Goal: Transaction & Acquisition: Purchase product/service

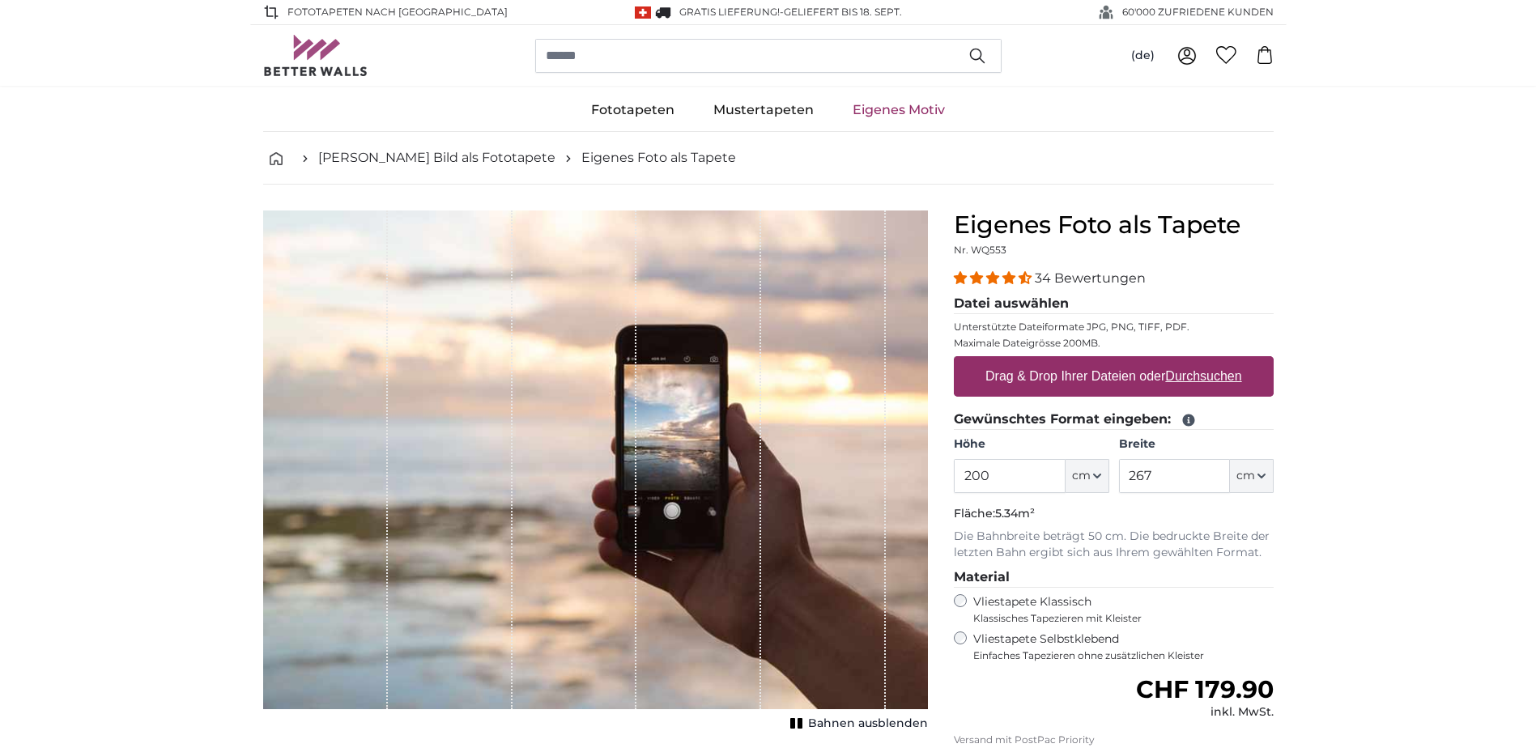
click at [1154, 372] on label "Drag & Drop Ihrer Dateien oder Durchsuchen" at bounding box center [1114, 376] width 270 height 32
click at [1154, 361] on input "Drag & Drop Ihrer Dateien oder Durchsuchen" at bounding box center [1114, 358] width 320 height 5
type input "**********"
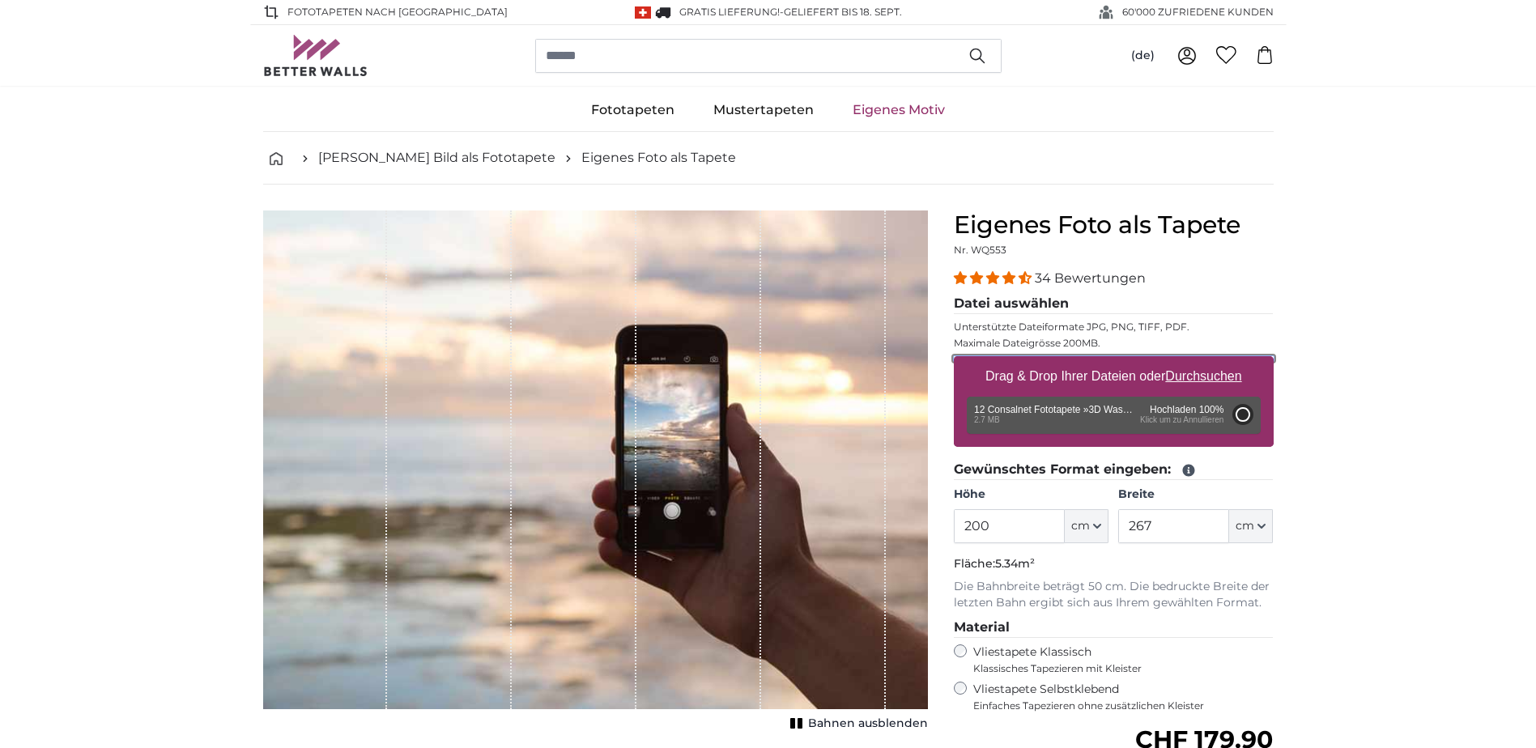
type input "320"
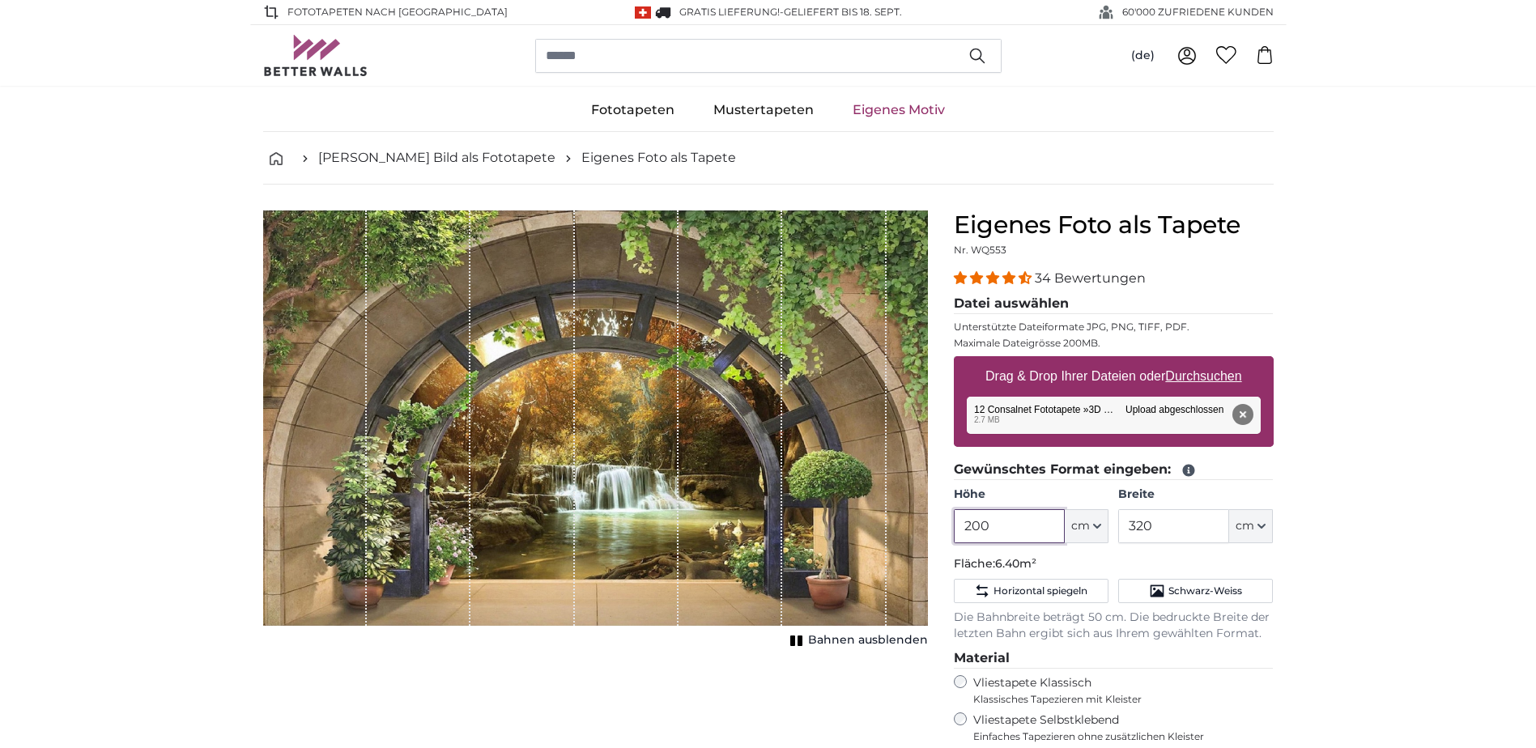
click at [1017, 533] on input "200" at bounding box center [1009, 526] width 111 height 34
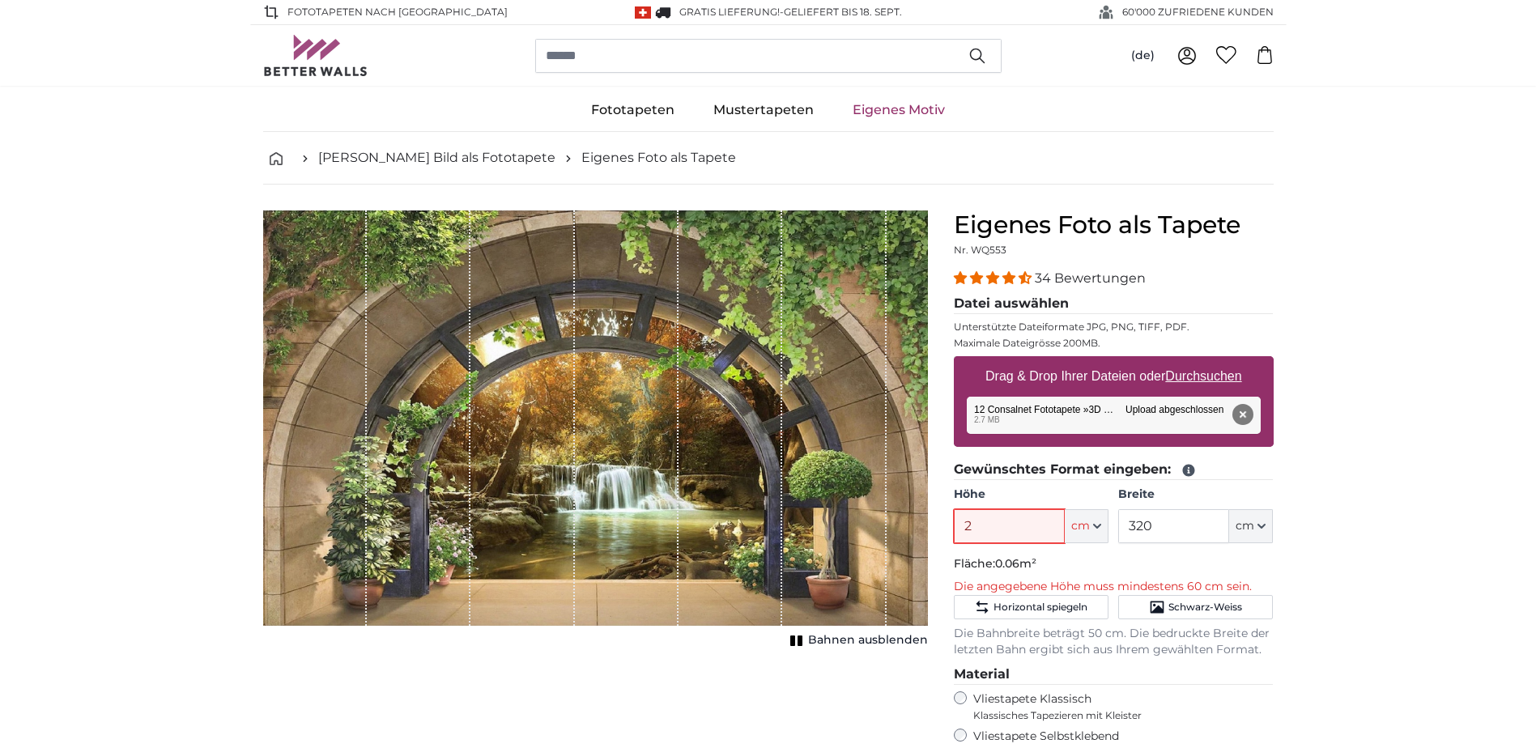
type input "238"
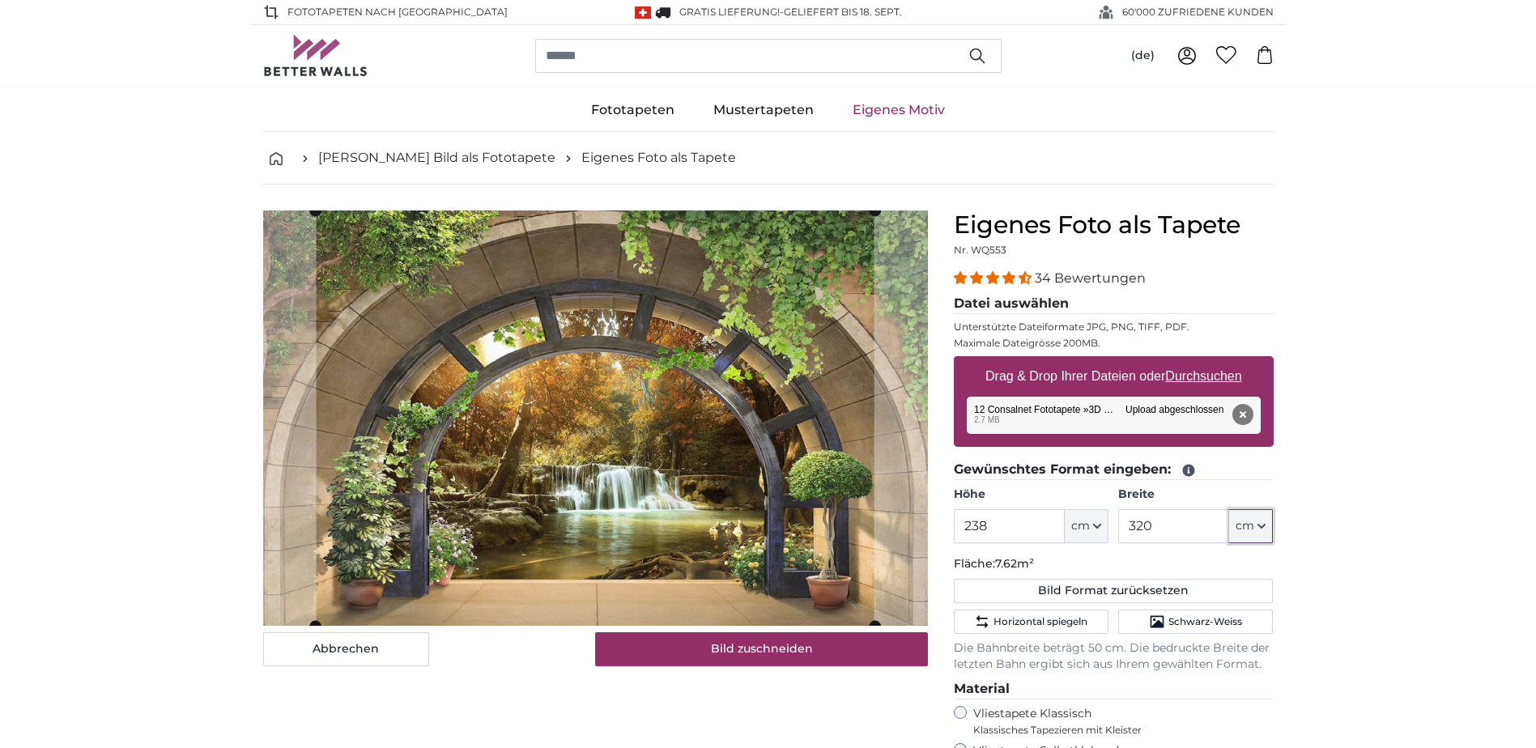
click at [1254, 531] on span "cm" at bounding box center [1245, 526] width 19 height 16
click at [1165, 526] on input "320" at bounding box center [1173, 526] width 111 height 34
type input "3"
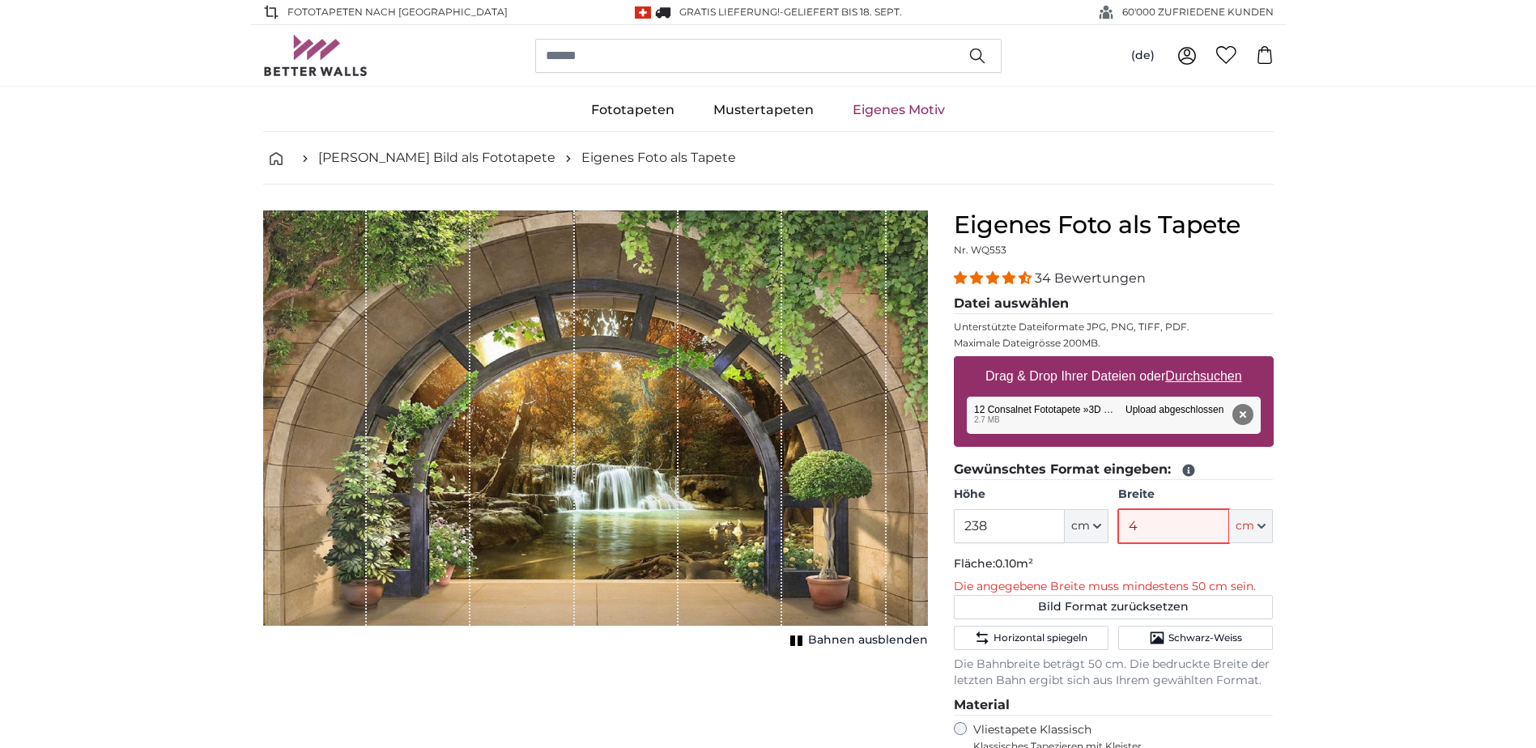
type input "430"
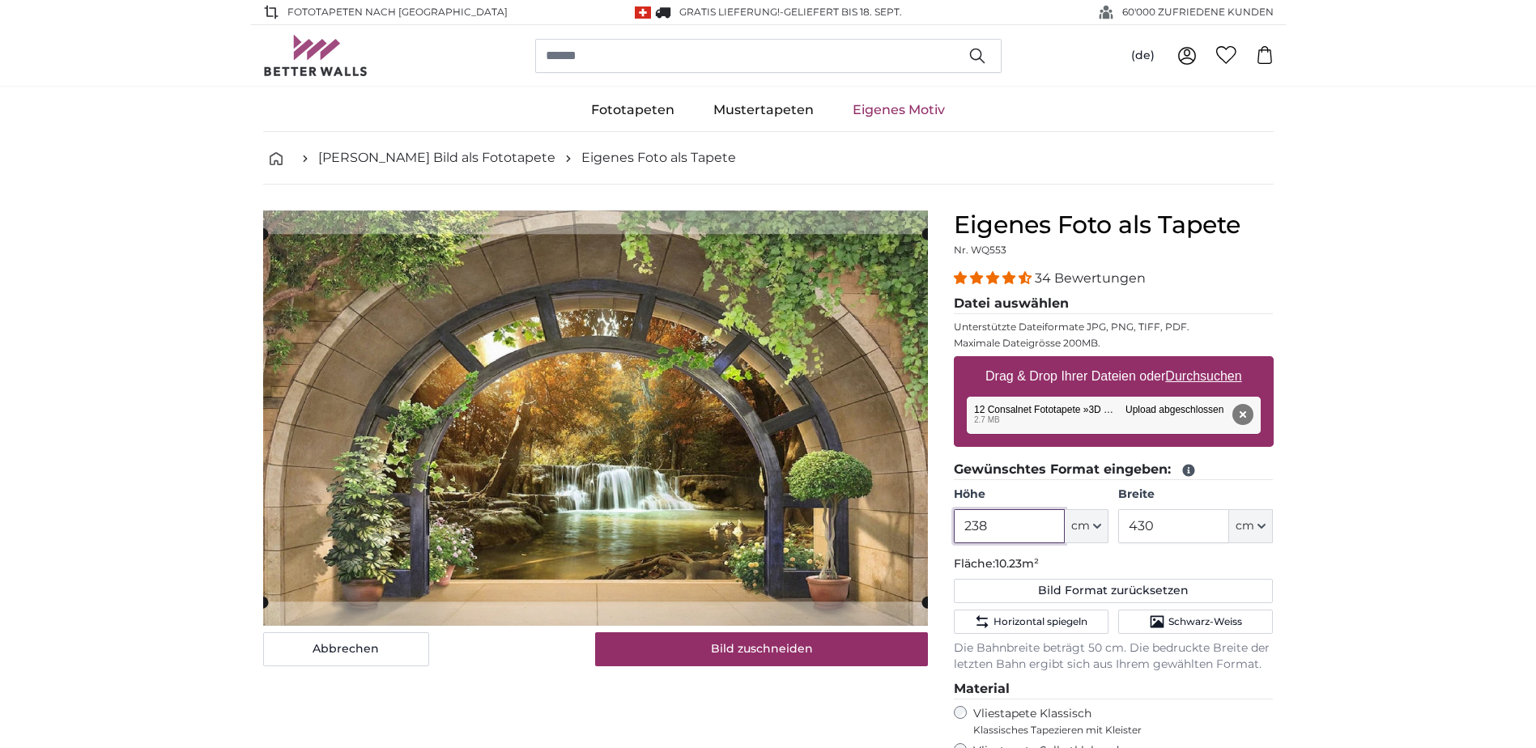
click at [999, 522] on input "238" at bounding box center [1009, 526] width 111 height 34
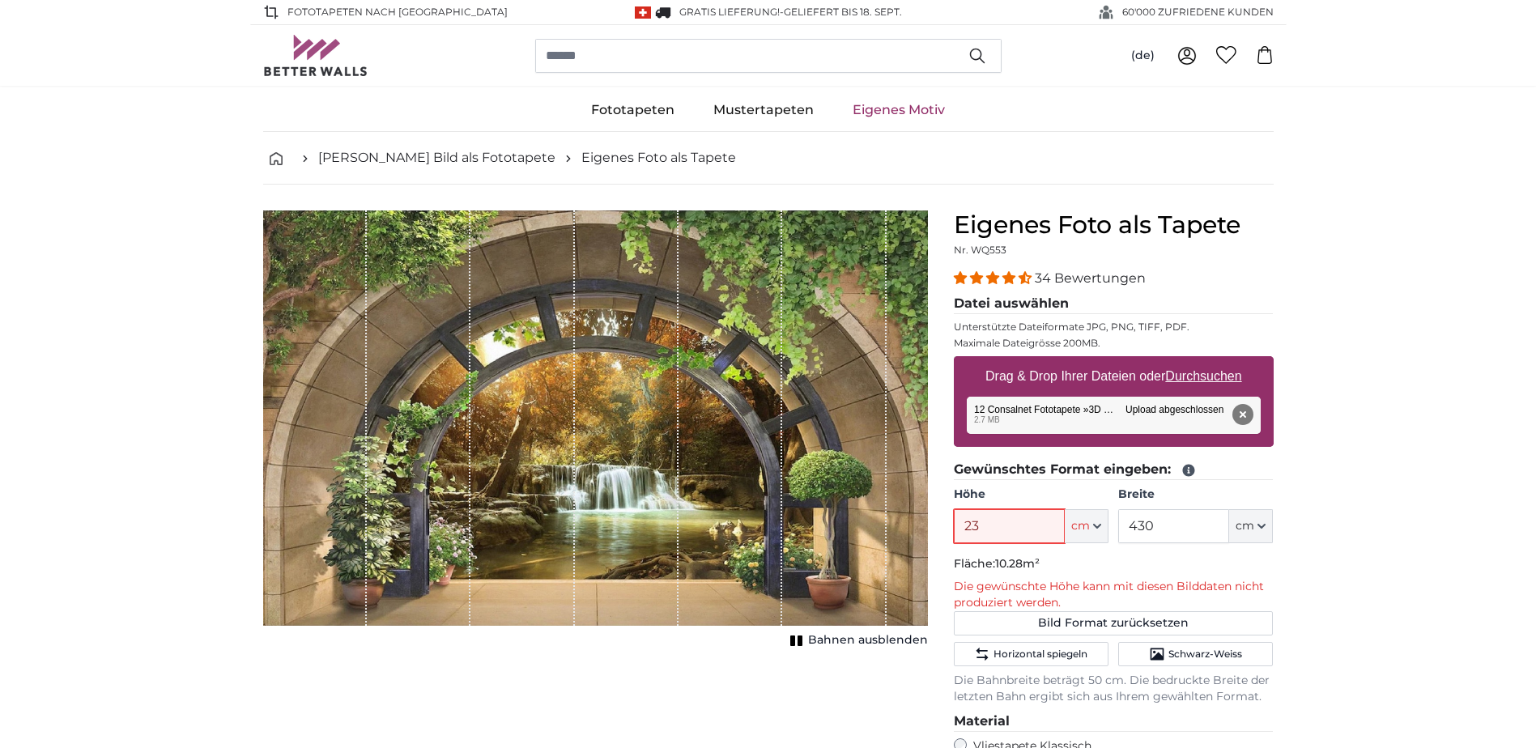
type input "238"
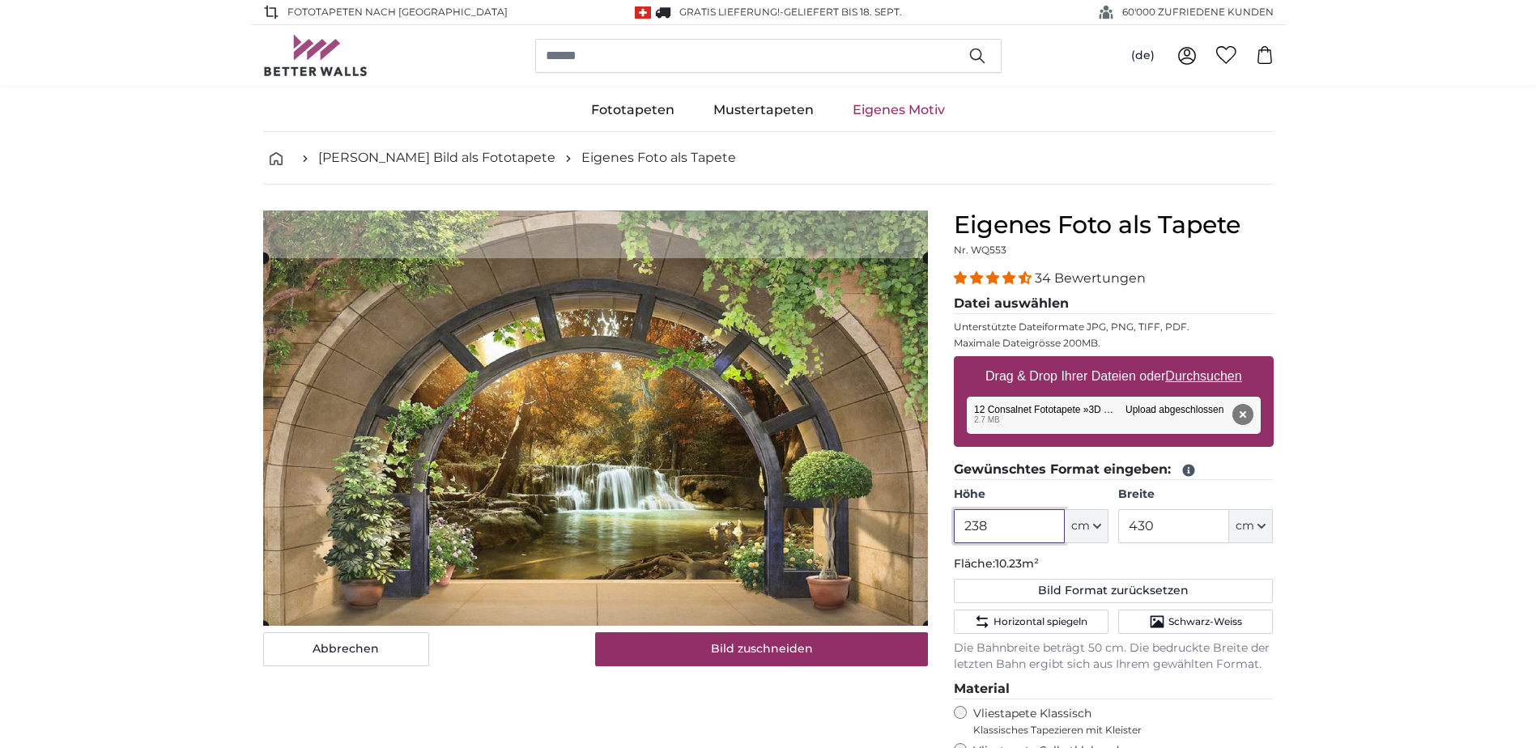
click at [803, 360] on cropper-handle at bounding box center [595, 442] width 665 height 368
click at [1173, 530] on input "430" at bounding box center [1173, 526] width 111 height 34
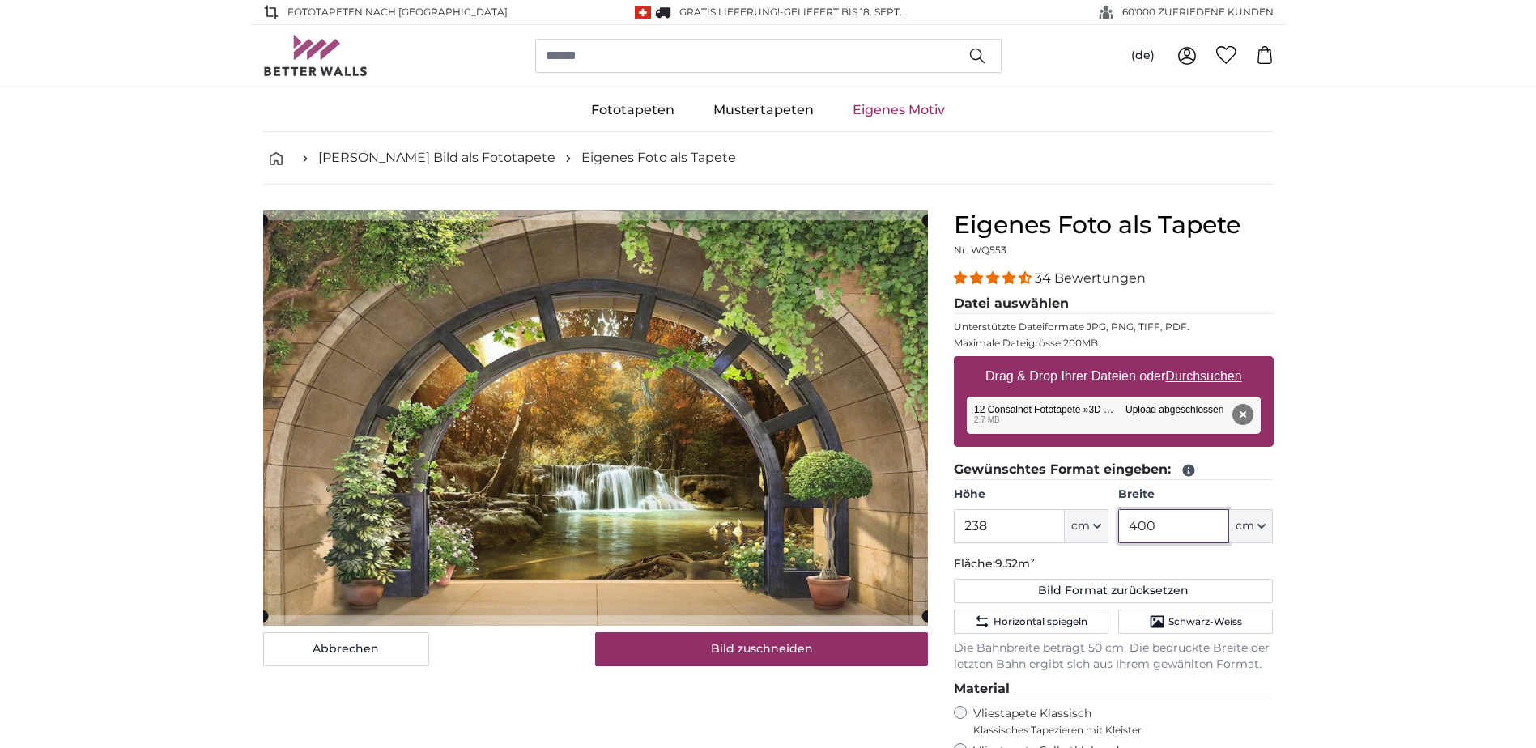
type input "400"
click at [1029, 530] on input "238" at bounding box center [1009, 526] width 111 height 34
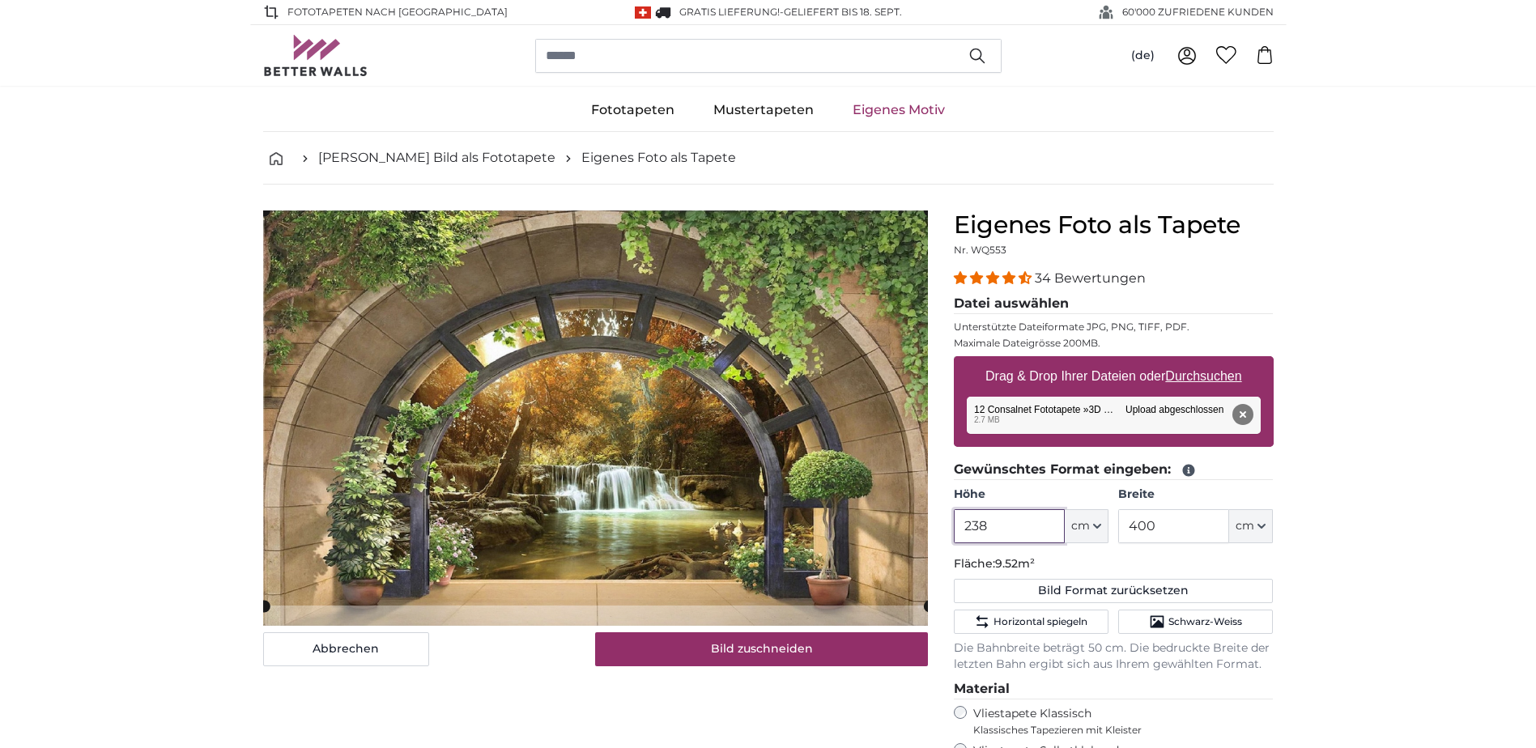
click at [828, 508] on cropper-handle at bounding box center [596, 408] width 665 height 395
click at [1241, 408] on button "Entfernen" at bounding box center [1242, 414] width 21 height 21
type input "200"
type input "320"
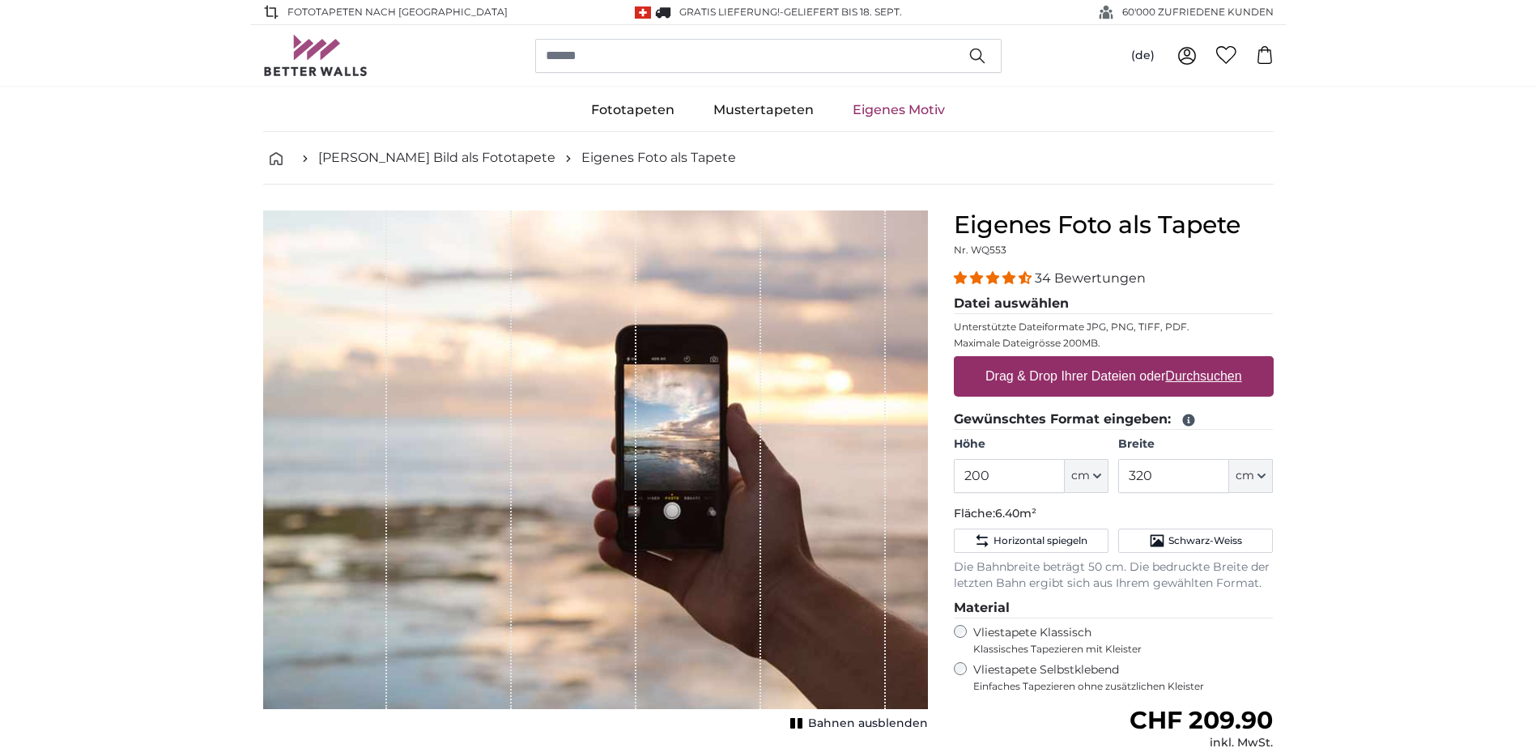
click at [1220, 381] on u "Durchsuchen" at bounding box center [1203, 376] width 76 height 14
click at [1220, 361] on input "Drag & Drop Ihrer Dateien oder Durchsuchen" at bounding box center [1114, 358] width 320 height 5
type input "**********"
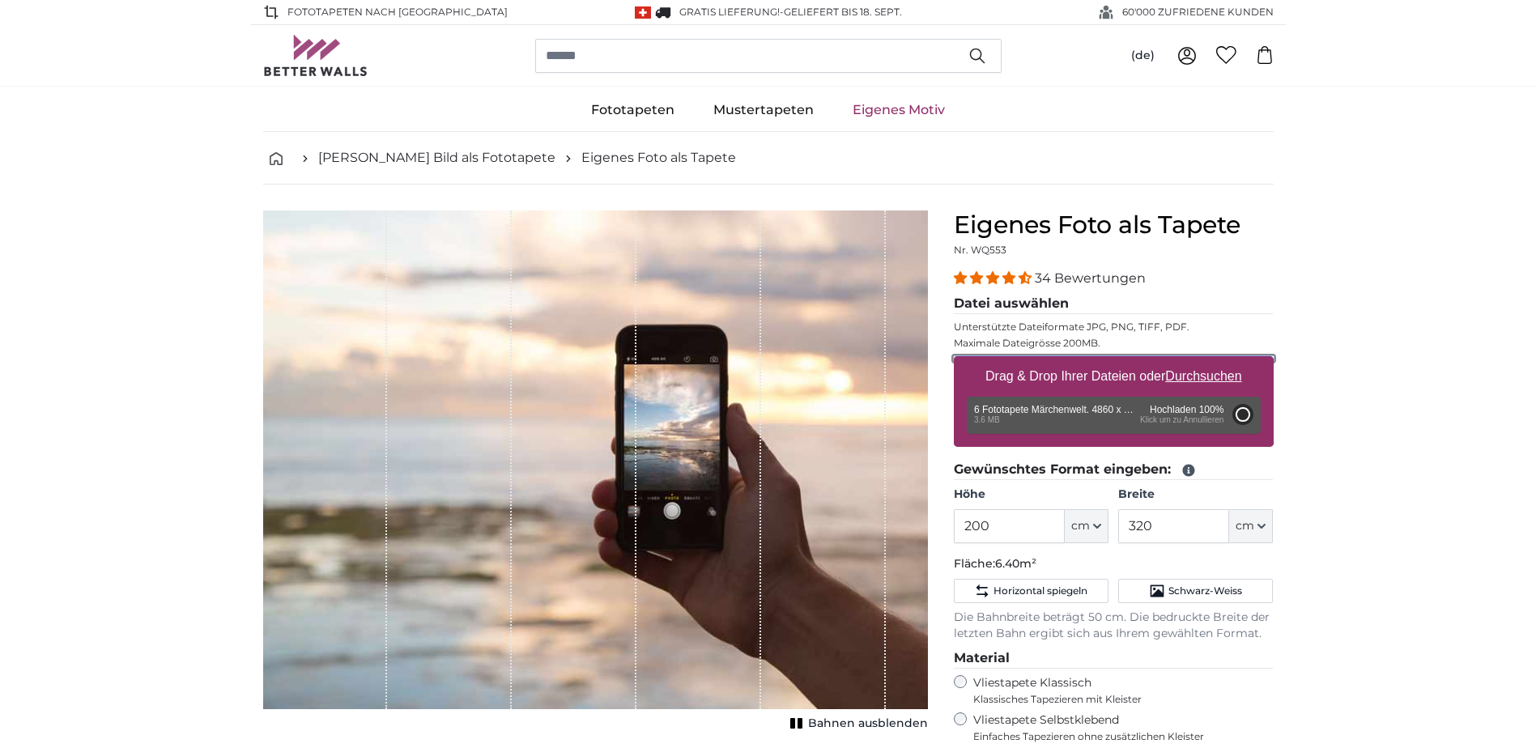
type input "348"
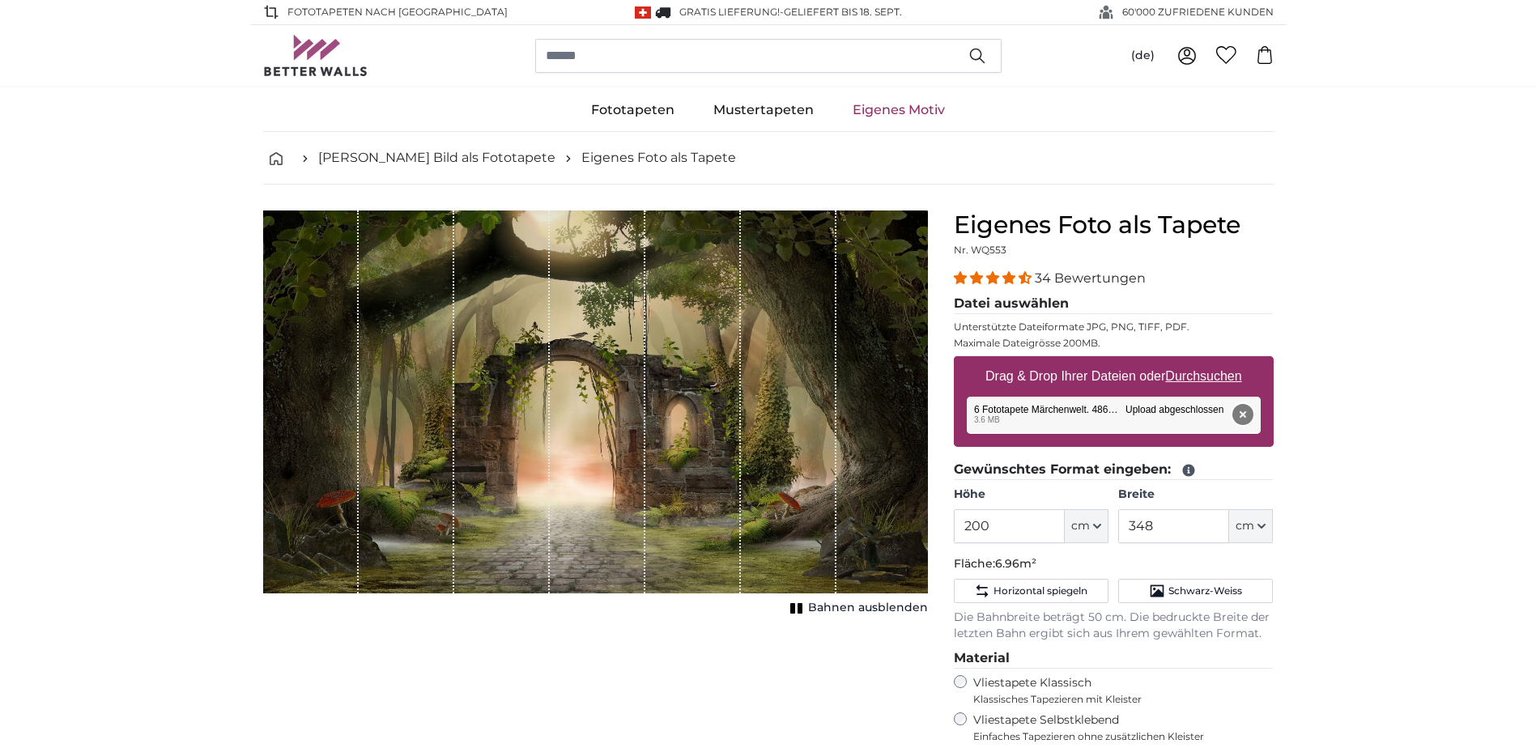
click at [1248, 409] on button "Entfernen" at bounding box center [1242, 414] width 21 height 21
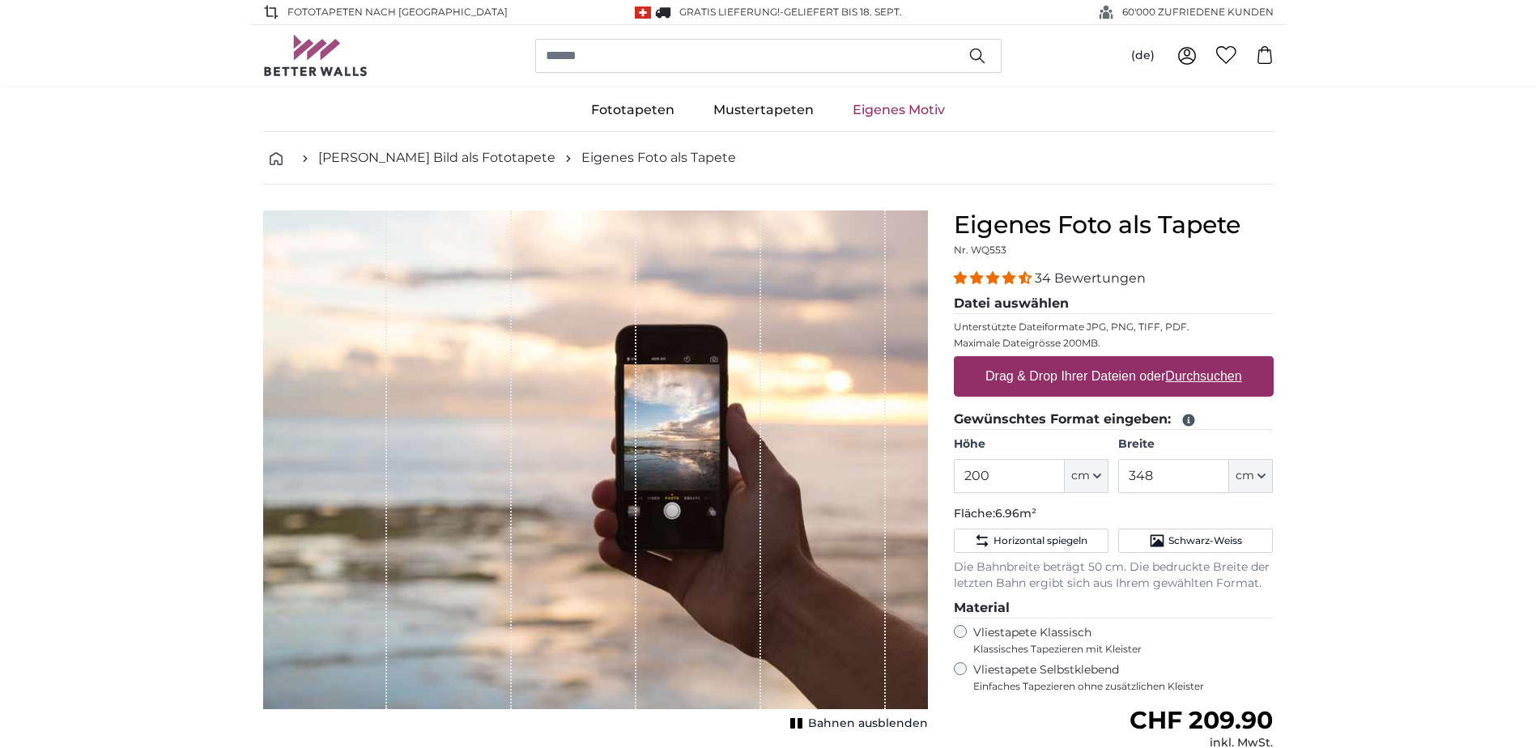
click at [1213, 377] on u "Durchsuchen" at bounding box center [1203, 376] width 76 height 14
click at [1213, 361] on input "Drag & Drop Ihrer Dateien oder Durchsuchen" at bounding box center [1114, 358] width 320 height 5
type input "**********"
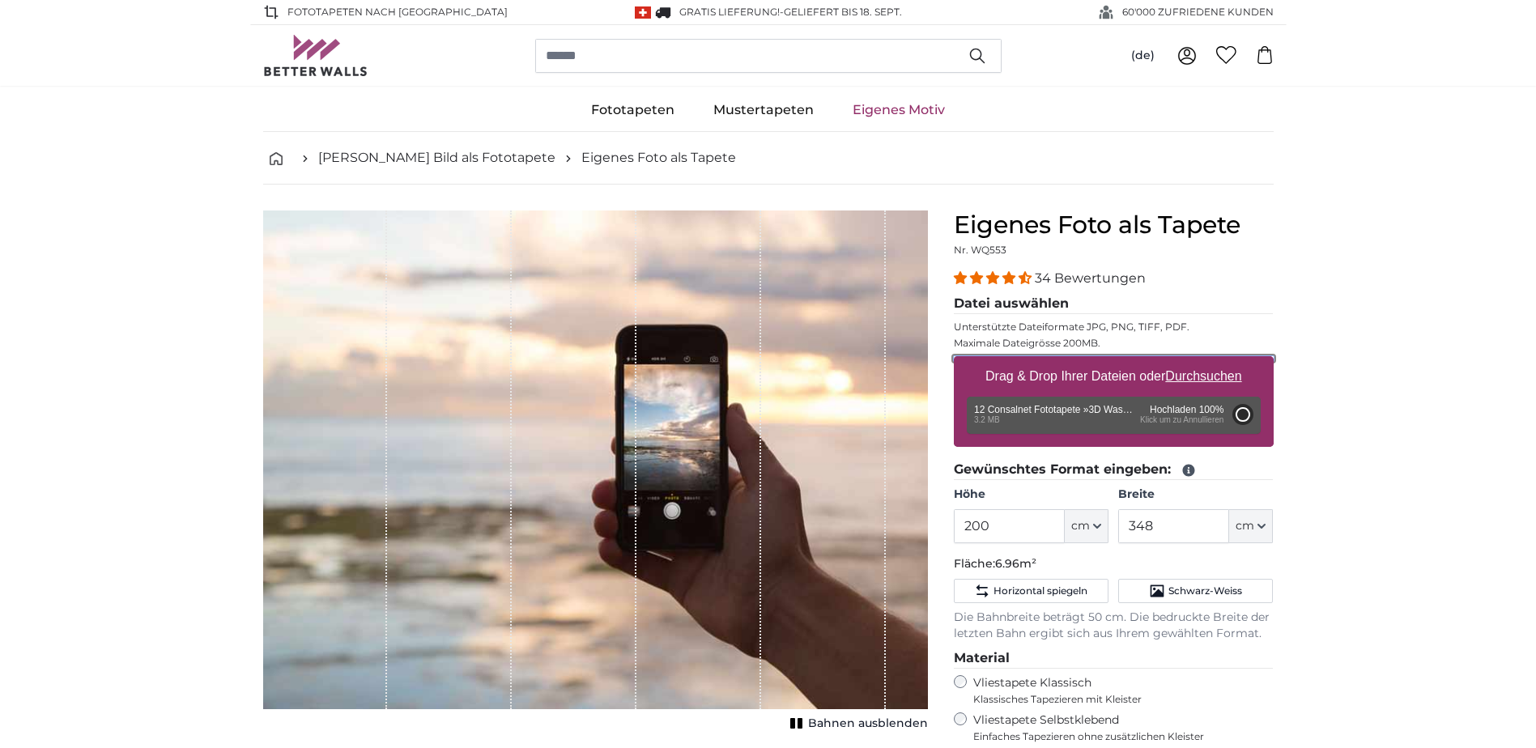
type input "320"
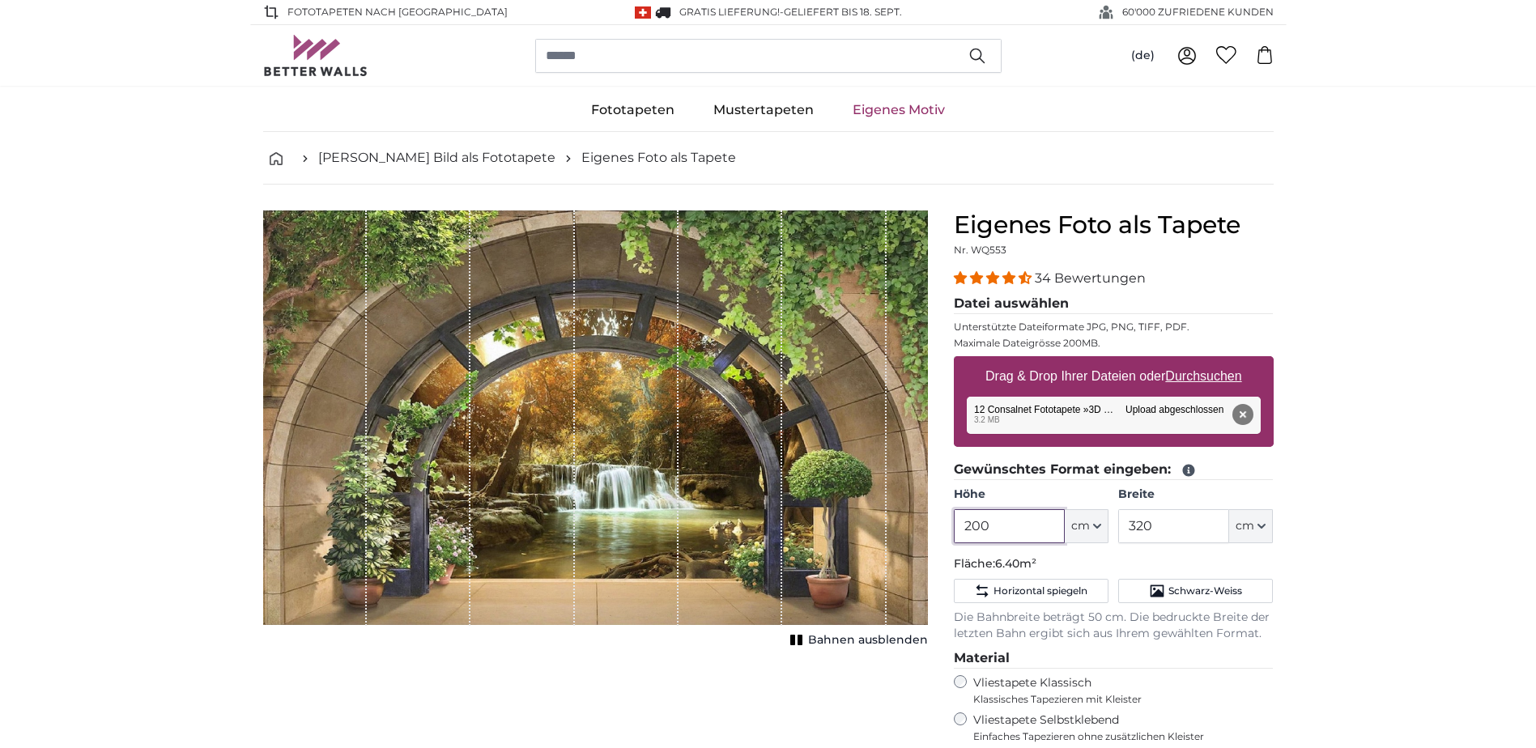
click at [1010, 525] on input "200" at bounding box center [1009, 526] width 111 height 34
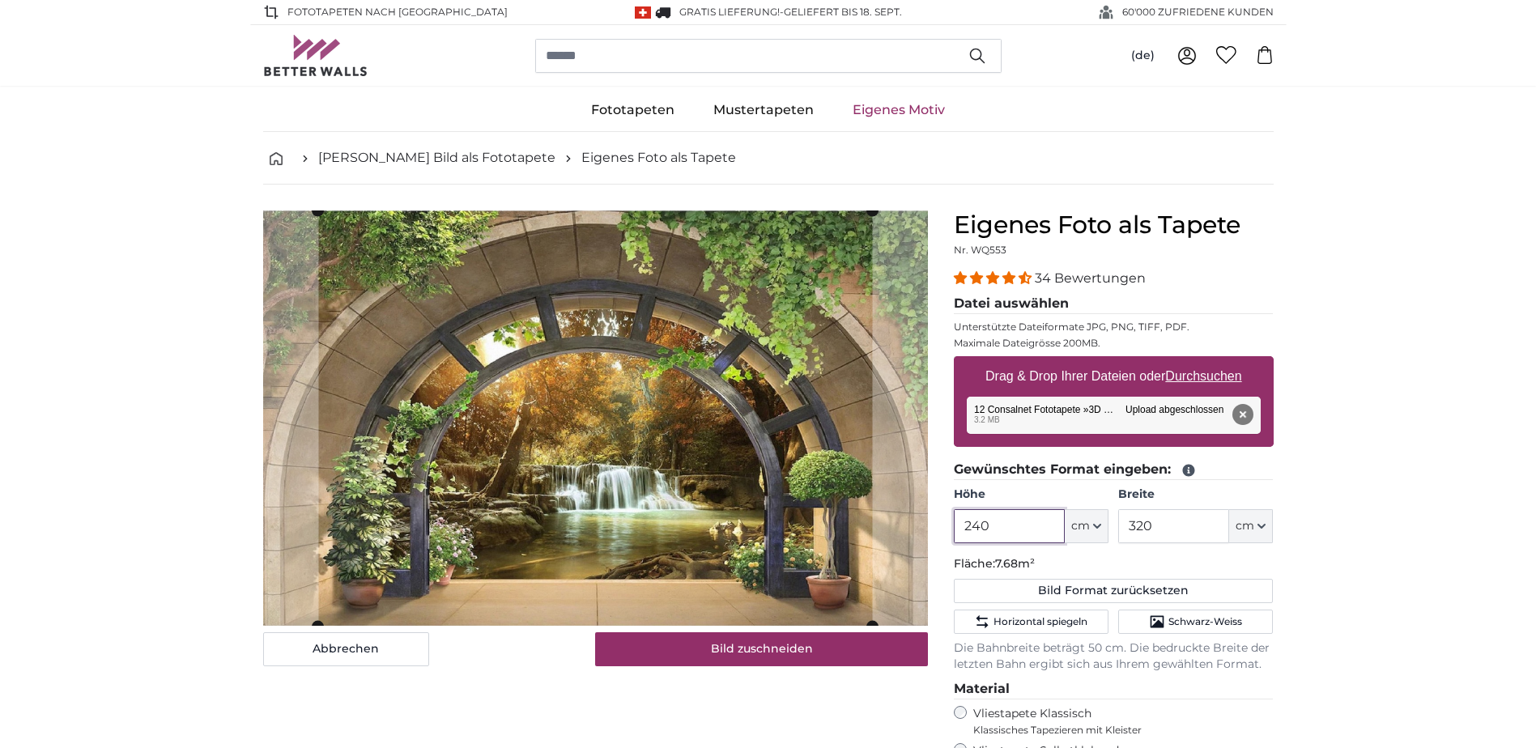
type input "240"
click at [1194, 535] on input "320" at bounding box center [1173, 526] width 111 height 34
type input "3"
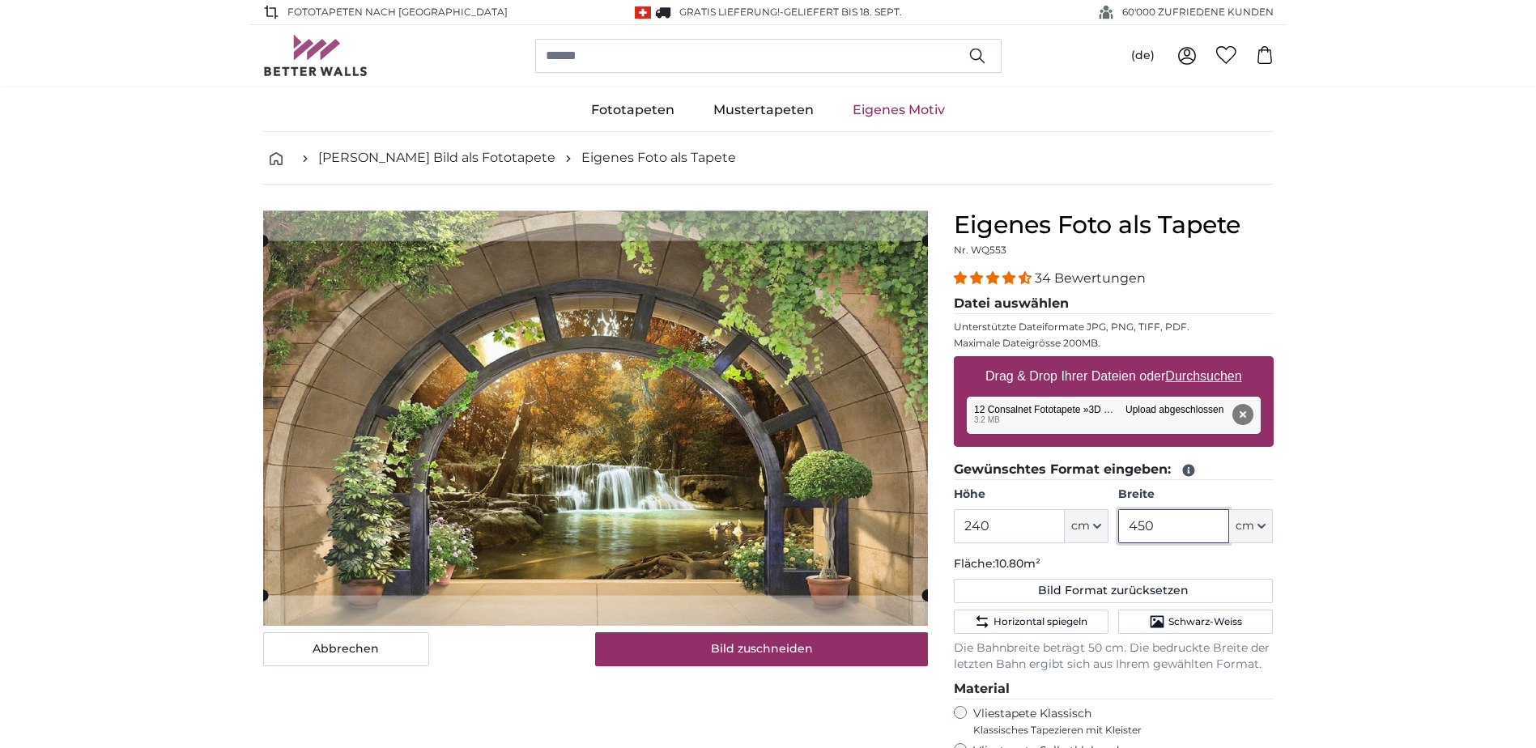
type input "450"
click at [1003, 522] on input "240" at bounding box center [1009, 526] width 111 height 34
type input "2"
type input "238"
click at [1189, 530] on input "450" at bounding box center [1173, 526] width 111 height 34
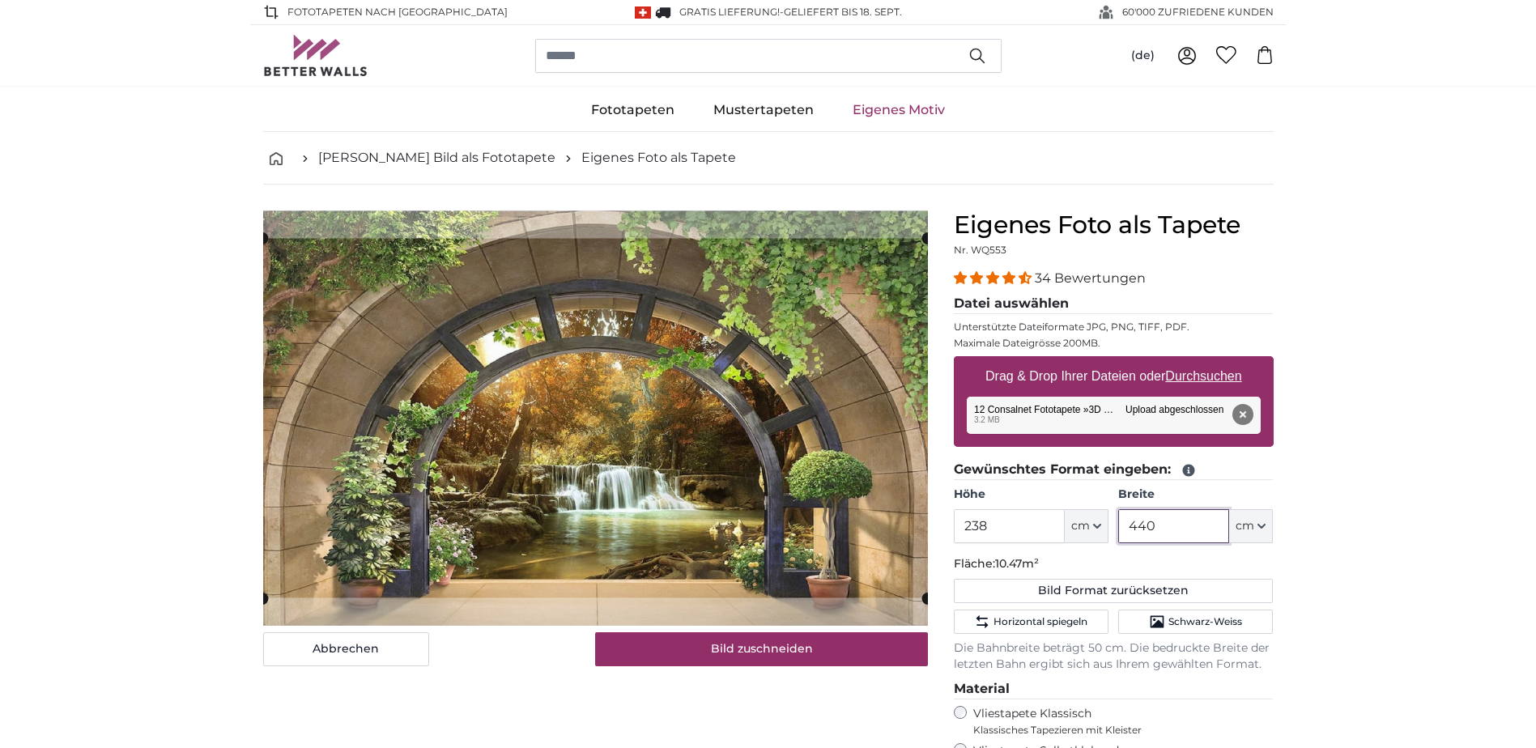
type input "440"
click at [1194, 471] on icon at bounding box center [1188, 471] width 12 height 12
click at [989, 524] on input "238" at bounding box center [1009, 526] width 111 height 34
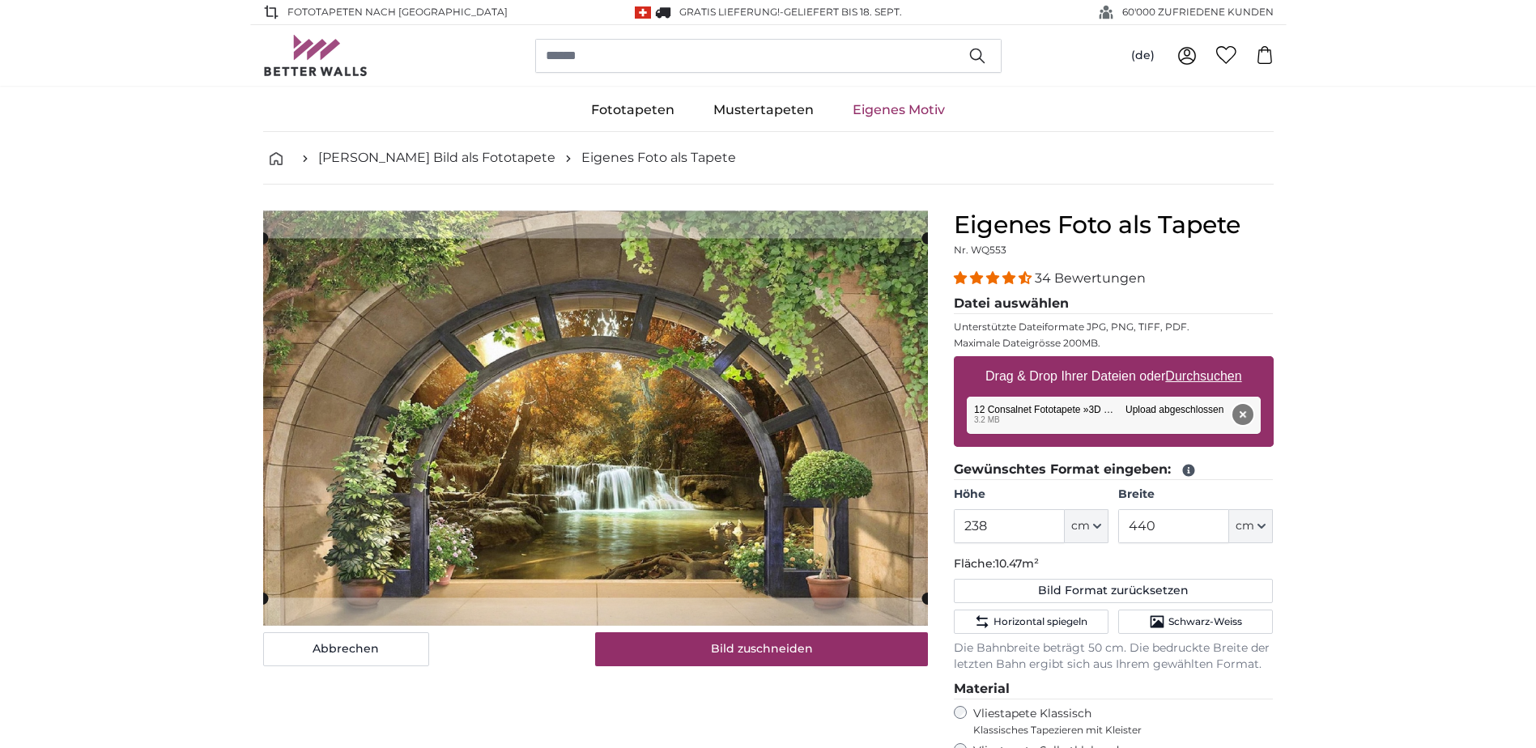
click at [1243, 417] on button "Entfernen" at bounding box center [1242, 414] width 21 height 21
type input "200"
type input "320"
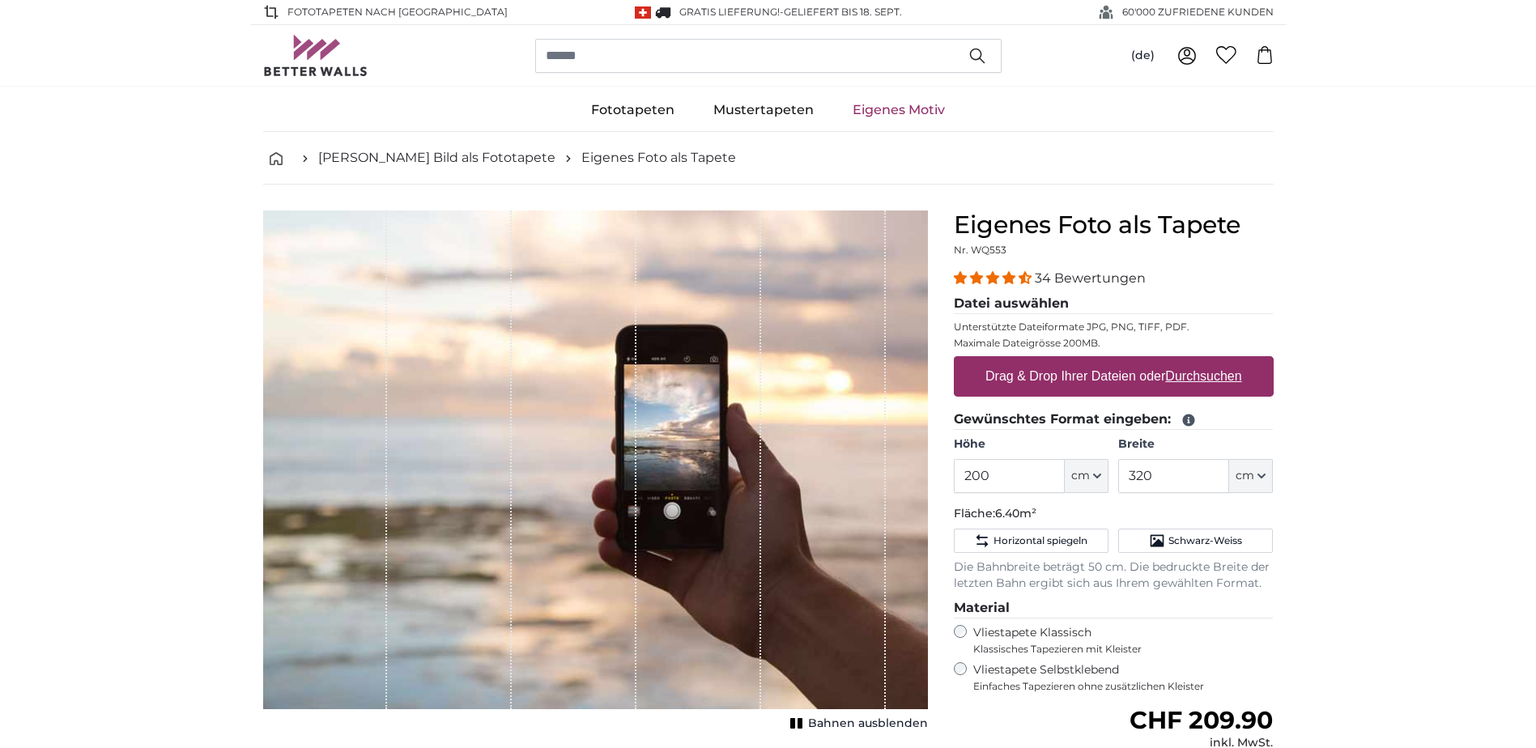
click at [1235, 366] on label "Drag & Drop Ihrer Dateien oder Durchsuchen" at bounding box center [1114, 376] width 270 height 32
click at [1235, 361] on input "Drag & Drop Ihrer Dateien oder Durchsuchen" at bounding box center [1114, 358] width 320 height 5
type input "**********"
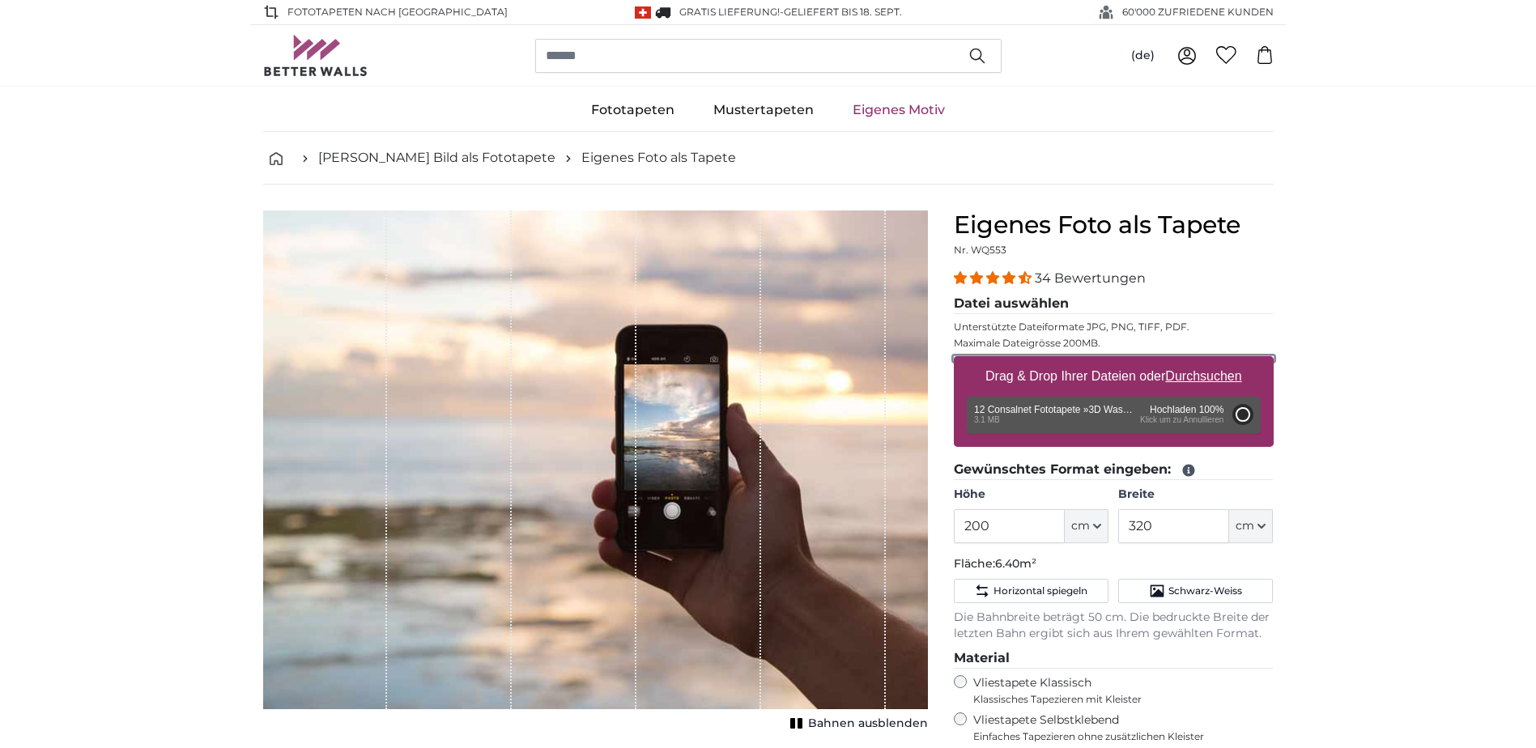
type input "348"
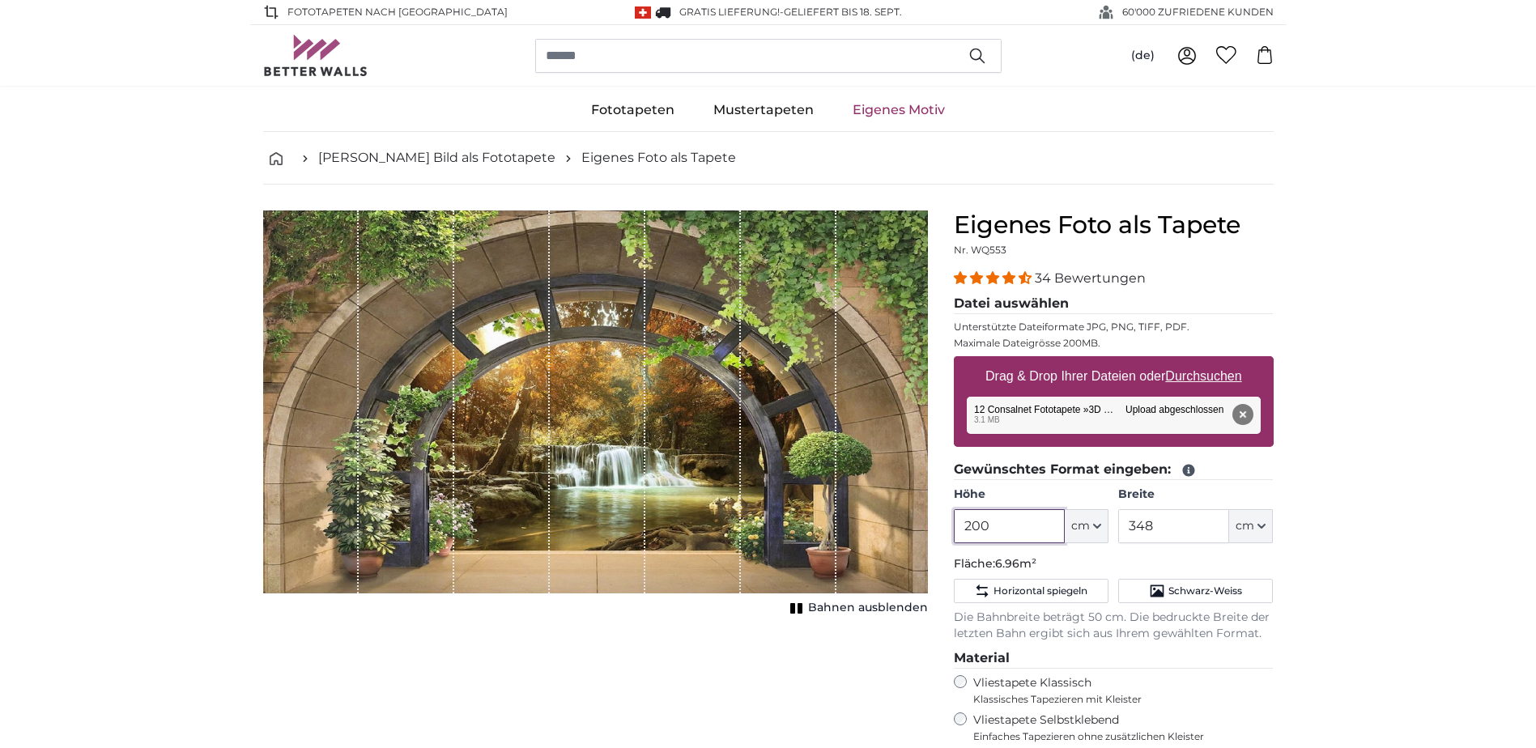
click at [990, 524] on input "200" at bounding box center [1009, 526] width 111 height 34
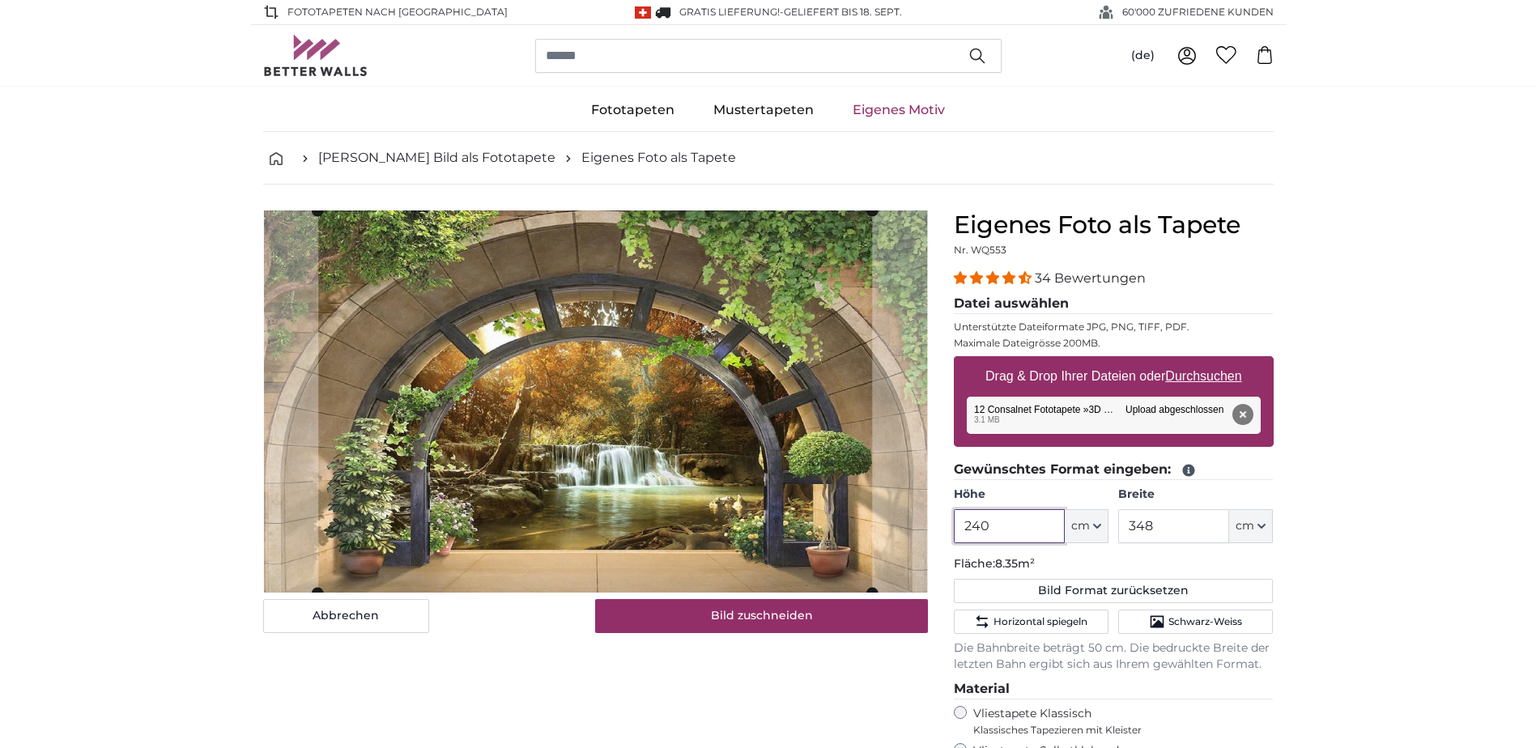
type input "240"
click at [1156, 522] on input "348" at bounding box center [1173, 526] width 111 height 34
type input "3"
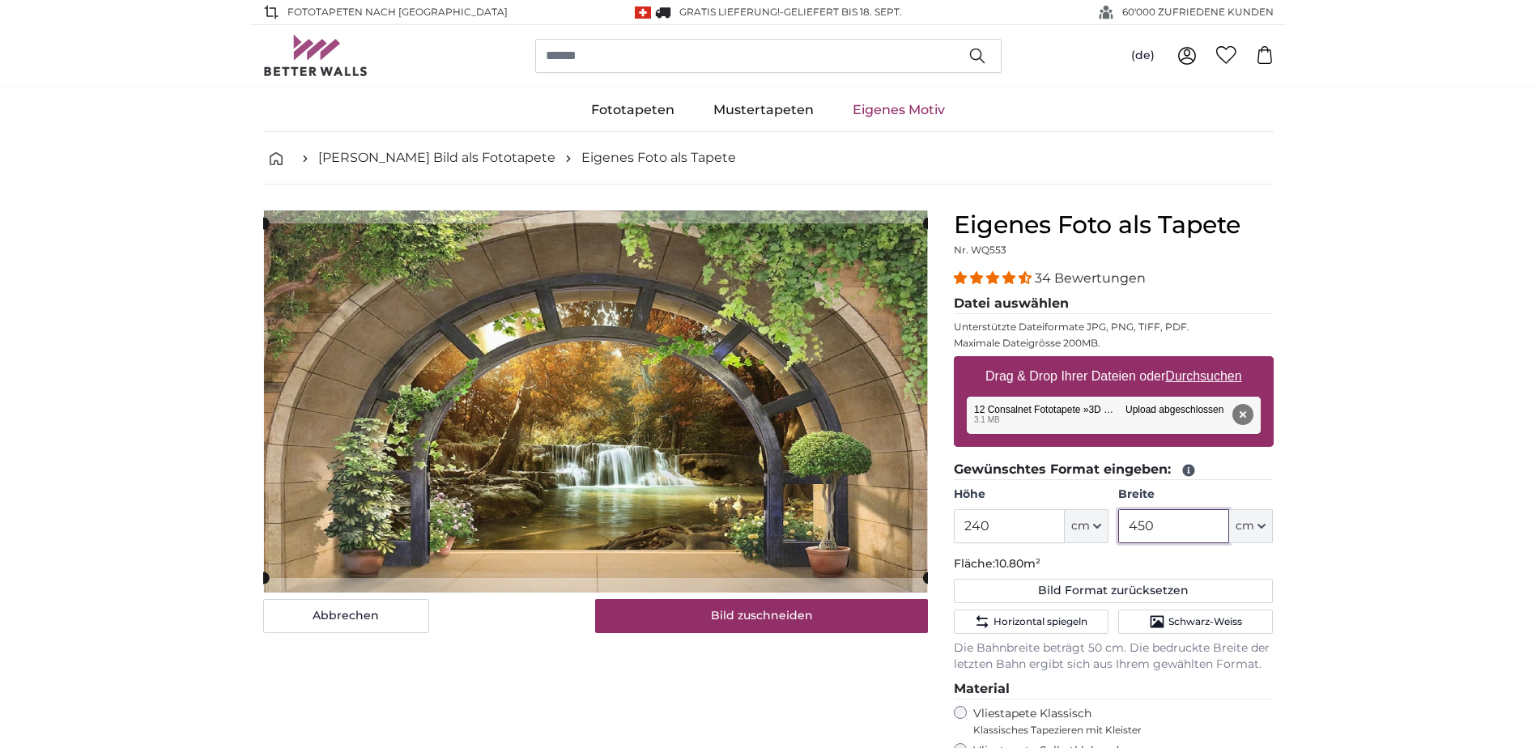
click at [851, 334] on cropper-handle at bounding box center [595, 401] width 665 height 355
type input "450"
click at [1245, 411] on button "Entfernen" at bounding box center [1242, 414] width 21 height 21
type input "200"
type input "348"
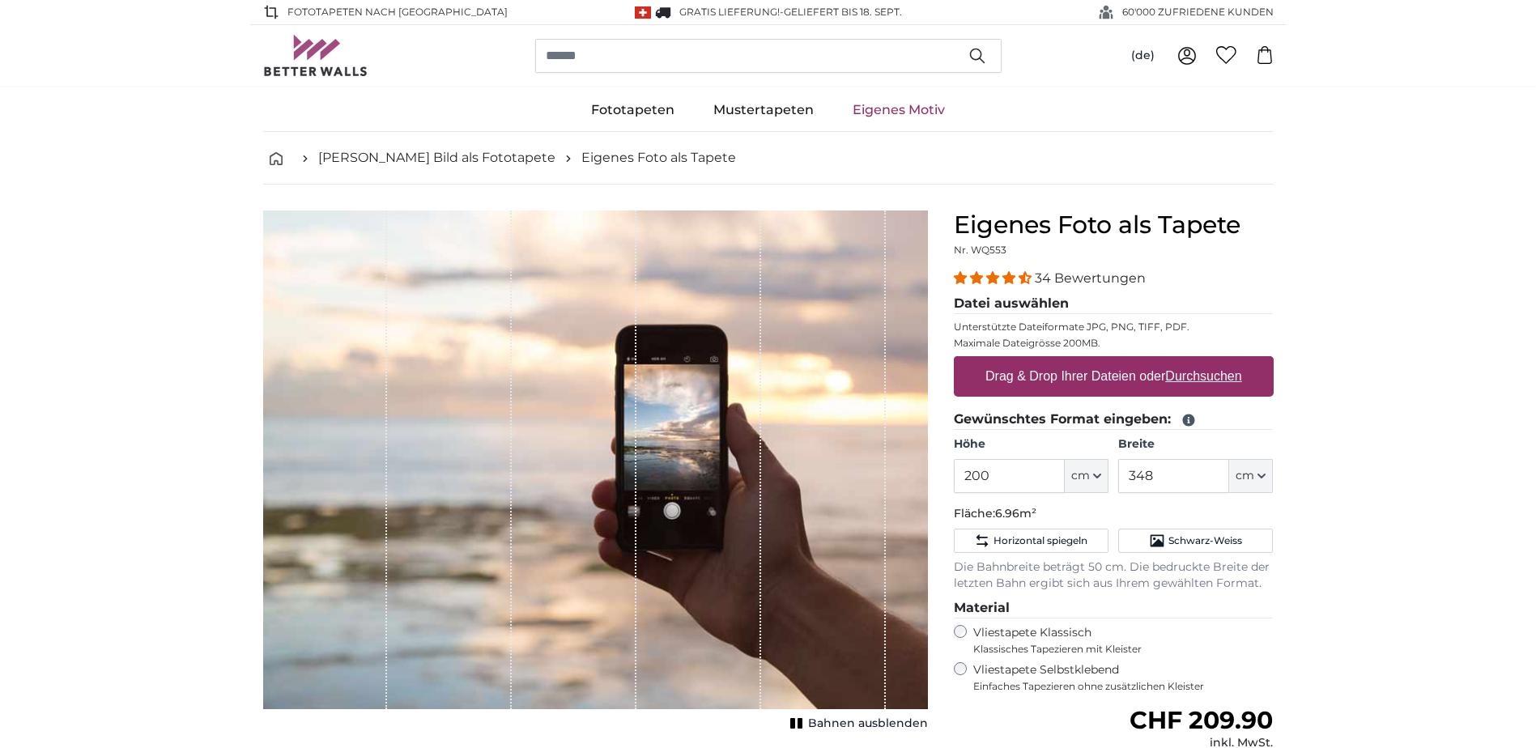
click at [1199, 383] on u "Durchsuchen" at bounding box center [1203, 376] width 76 height 14
click at [1199, 361] on input "Drag & Drop Ihrer Dateien oder Durchsuchen" at bounding box center [1114, 358] width 320 height 5
type input "**********"
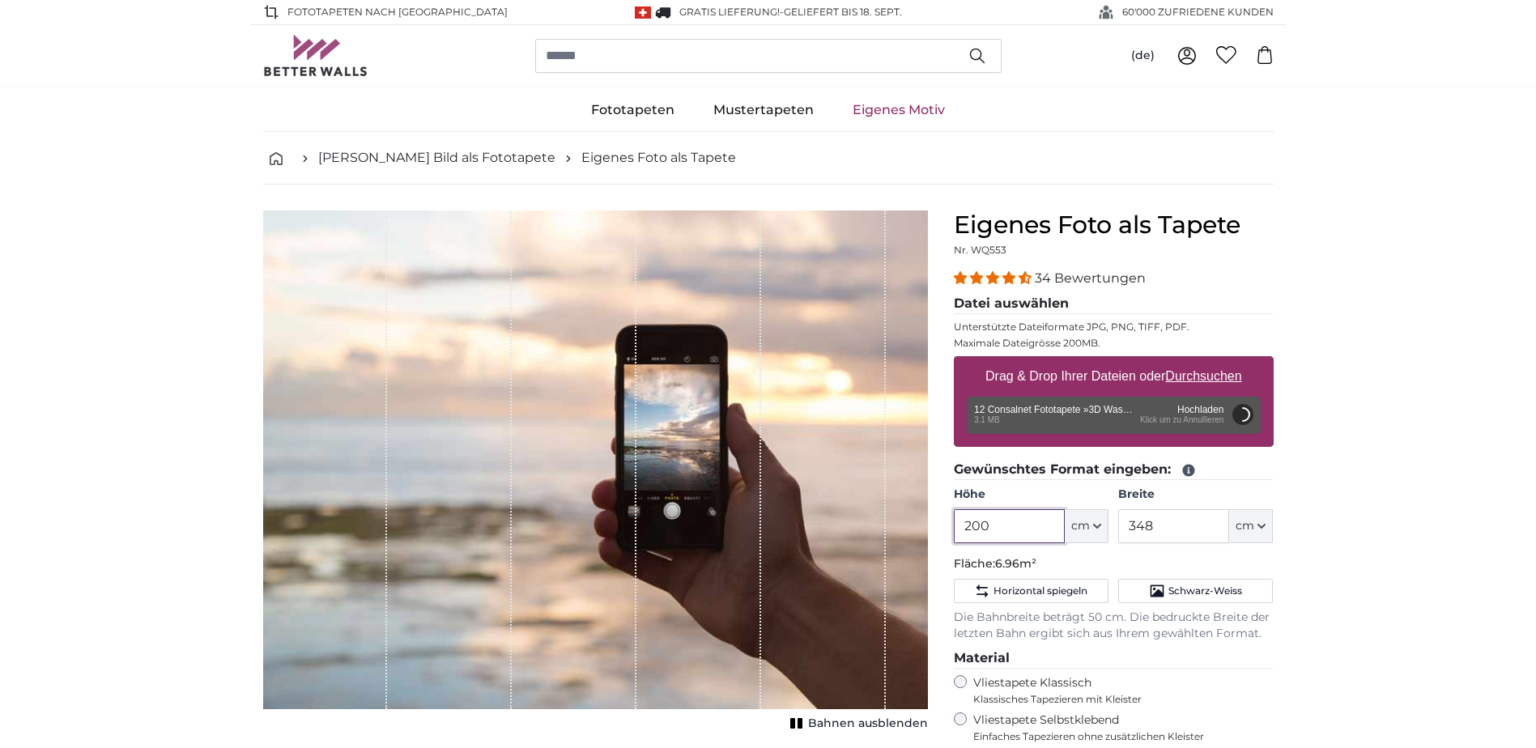
click at [1022, 525] on input "200" at bounding box center [1009, 526] width 111 height 34
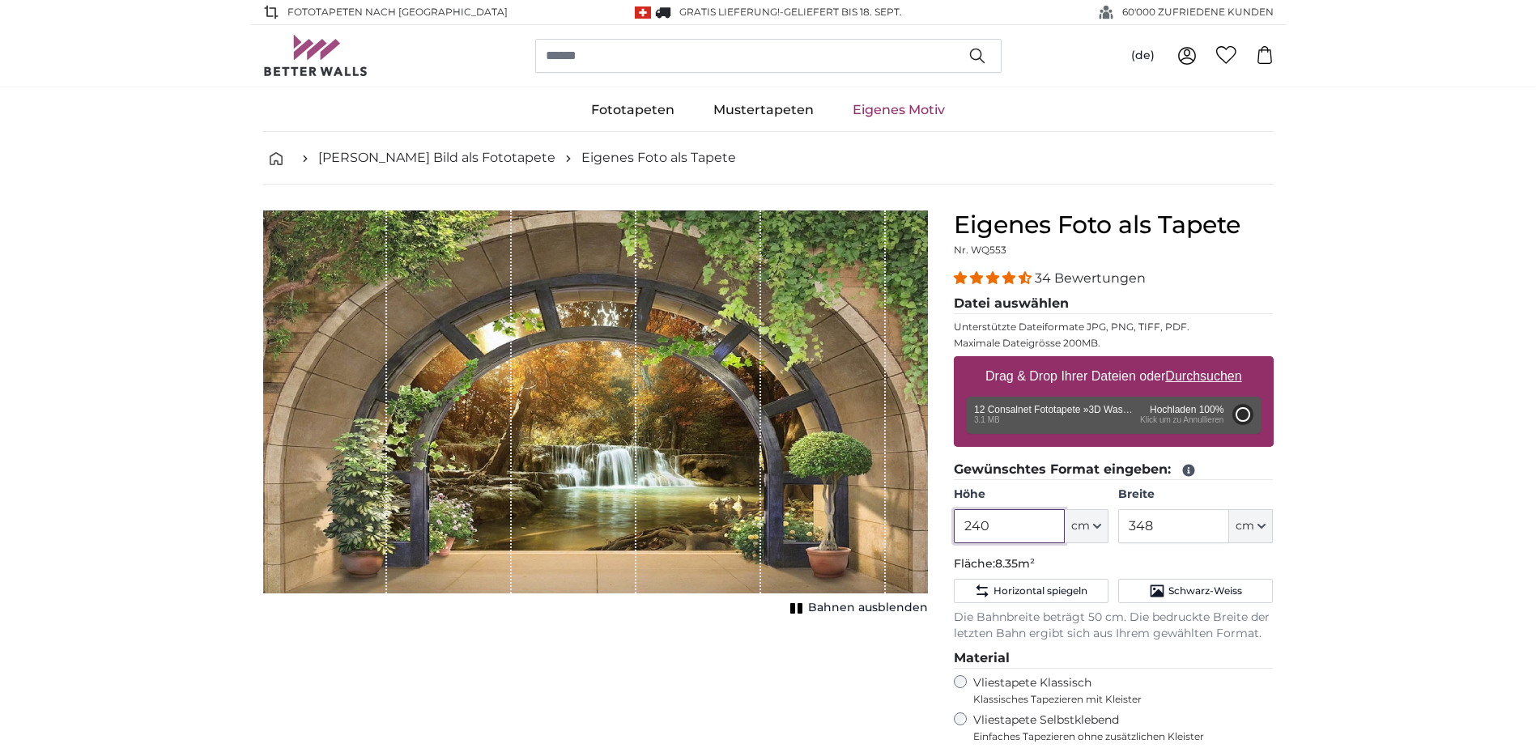
type input "200"
type input "354"
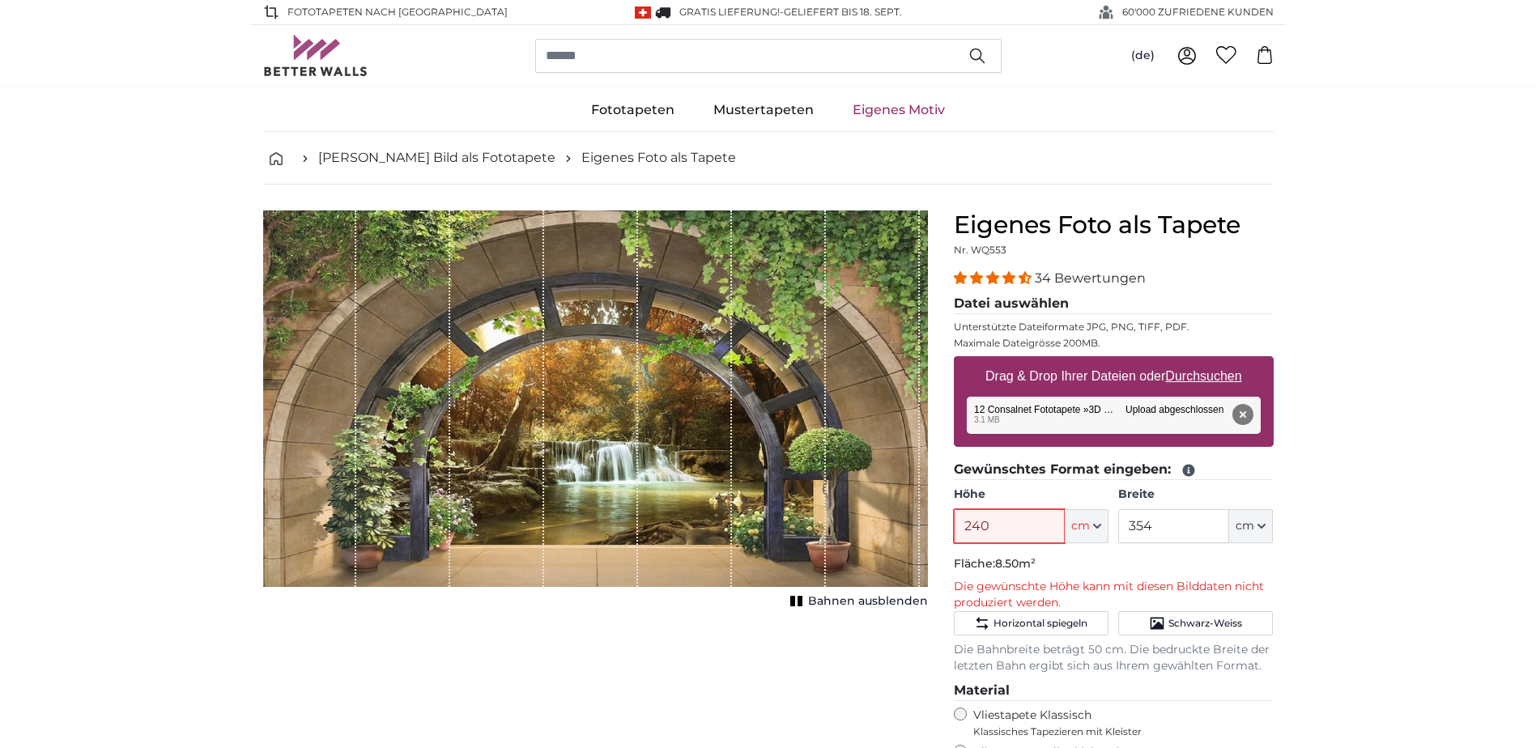
type input "240"
click at [1165, 533] on input "354" at bounding box center [1173, 526] width 111 height 34
type input "3"
type input "450"
click at [1007, 532] on input "240" at bounding box center [1009, 526] width 111 height 34
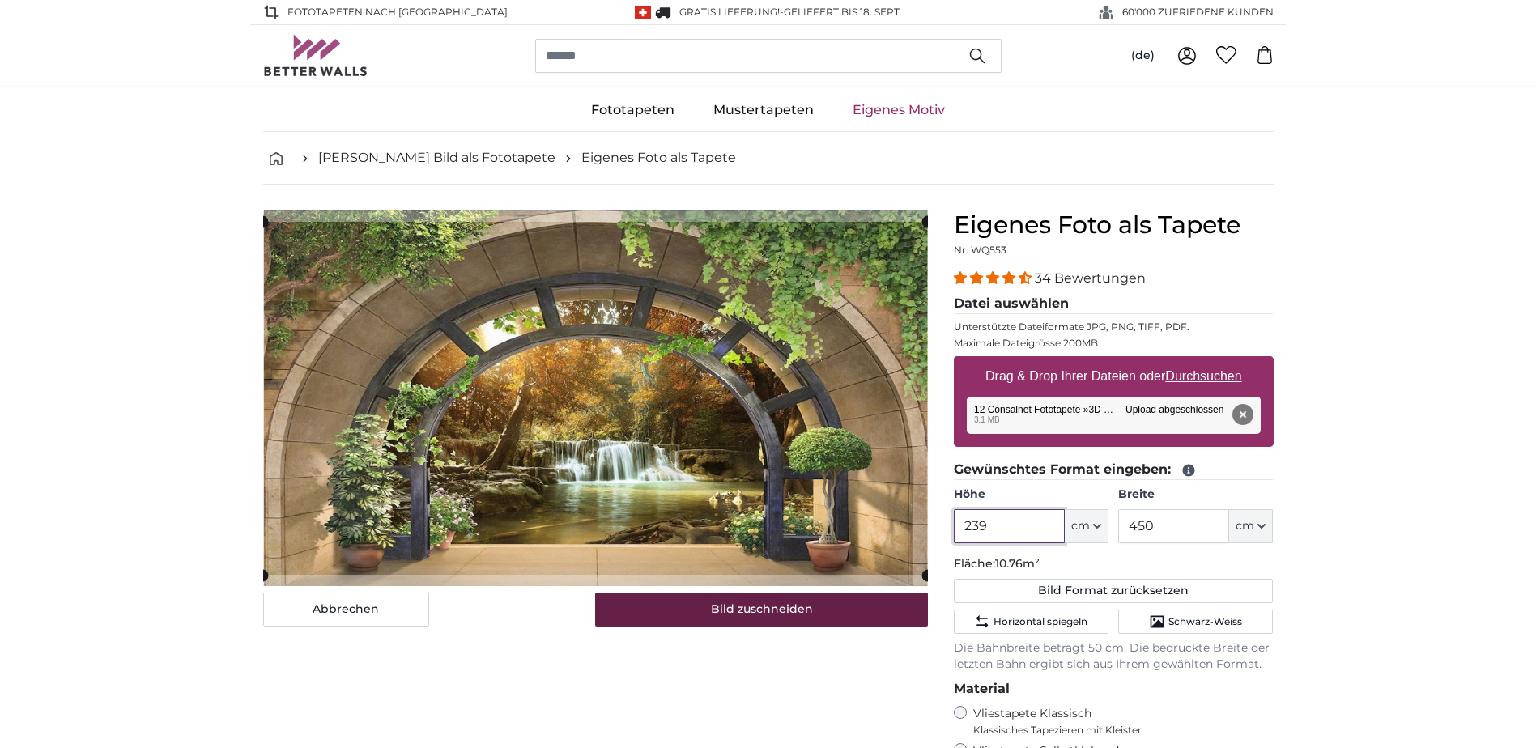
type input "239"
click at [820, 621] on button "Bild zuschneiden" at bounding box center [761, 610] width 333 height 34
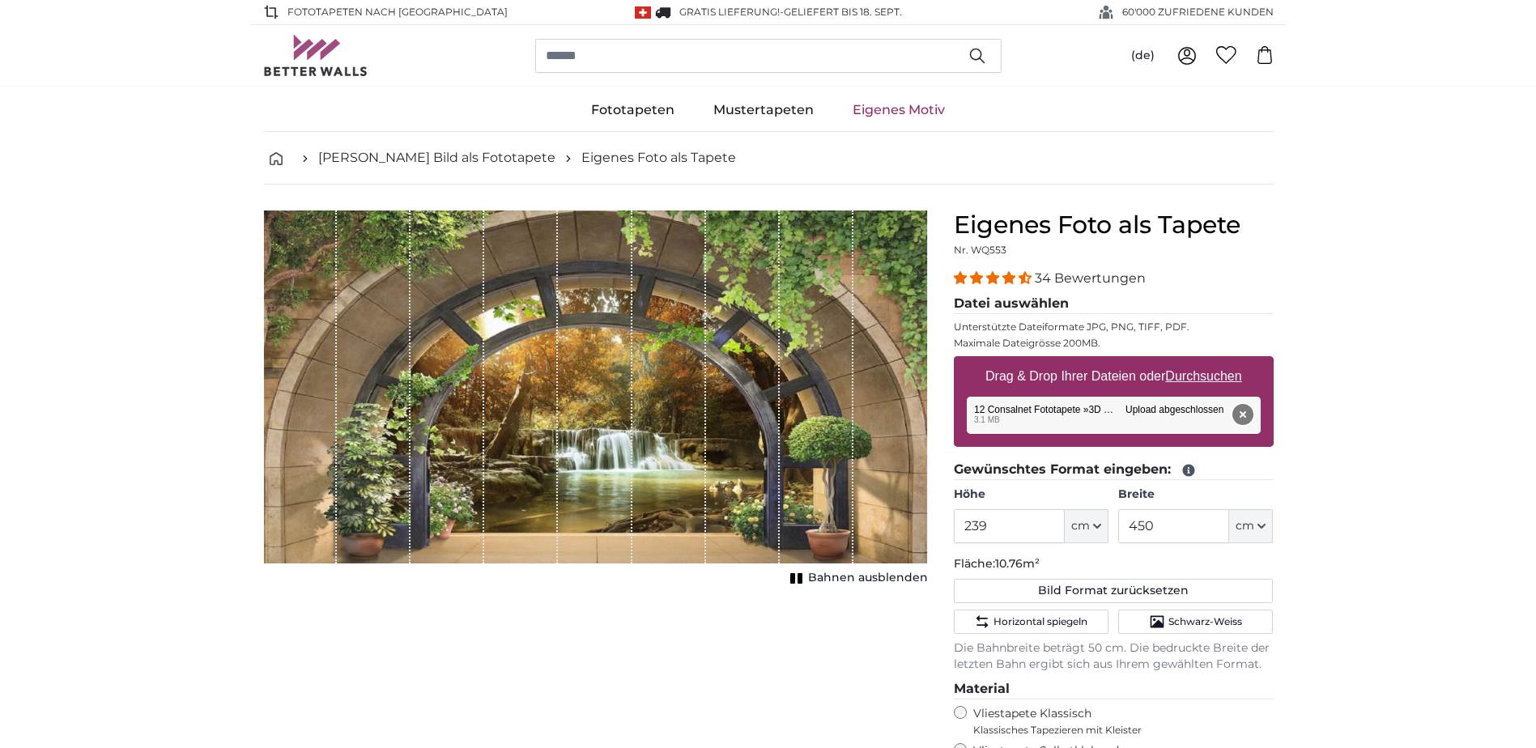
click at [1251, 410] on button "Entfernen" at bounding box center [1242, 414] width 21 height 21
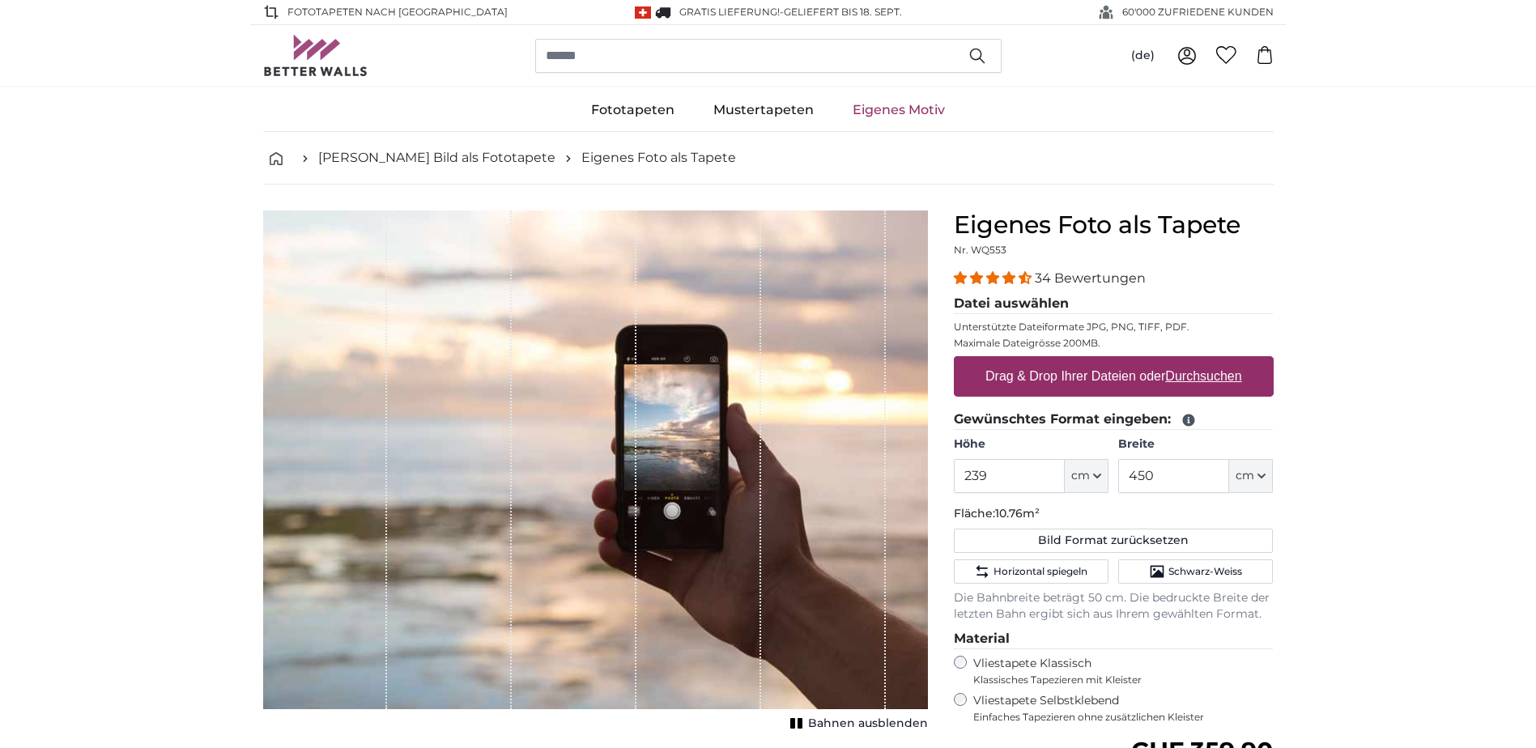
click at [1217, 381] on u "Durchsuchen" at bounding box center [1203, 376] width 76 height 14
click at [1217, 361] on input "Drag & Drop Ihrer Dateien oder Durchsuchen" at bounding box center [1114, 358] width 320 height 5
type input "**********"
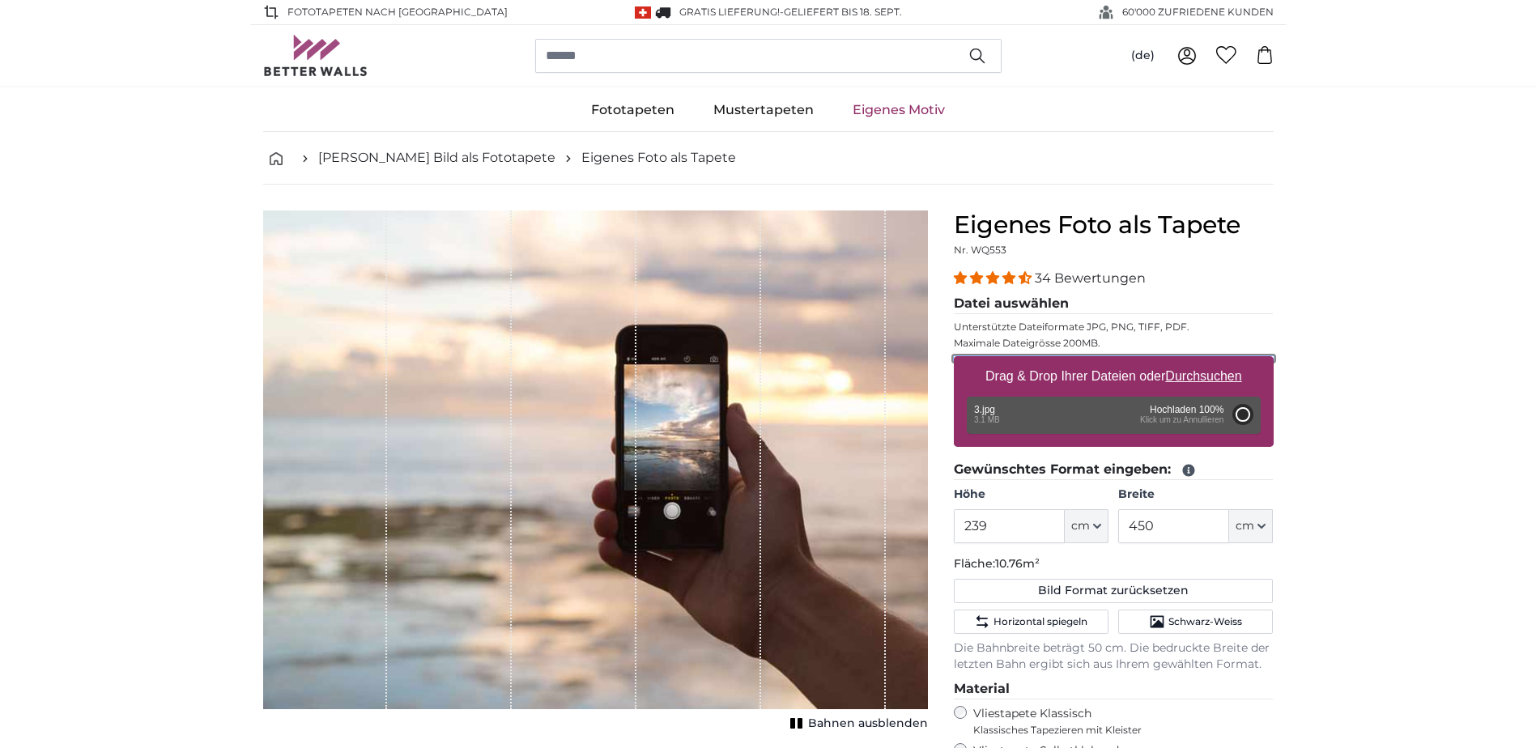
type input "200"
type input "360"
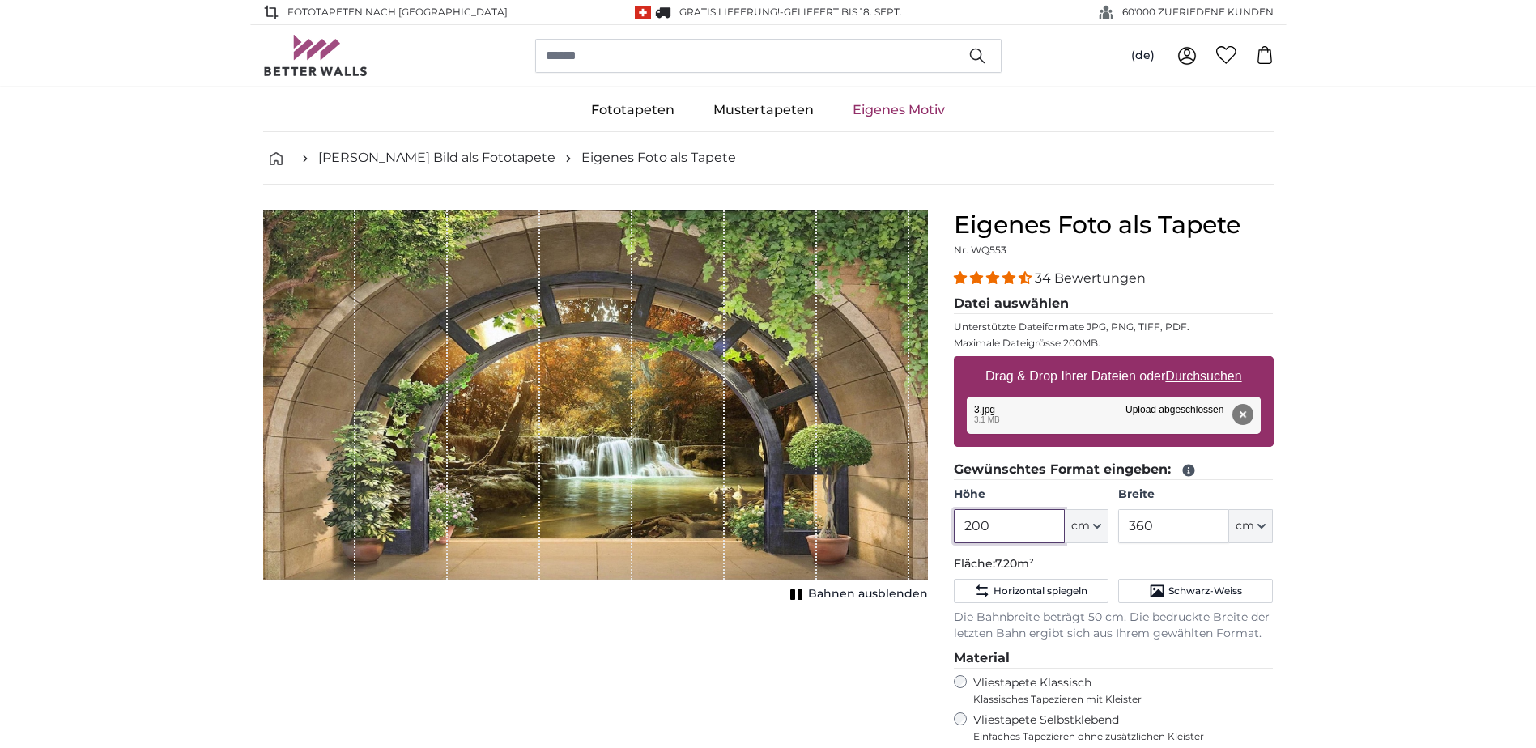
click at [998, 520] on input "200" at bounding box center [1009, 526] width 111 height 34
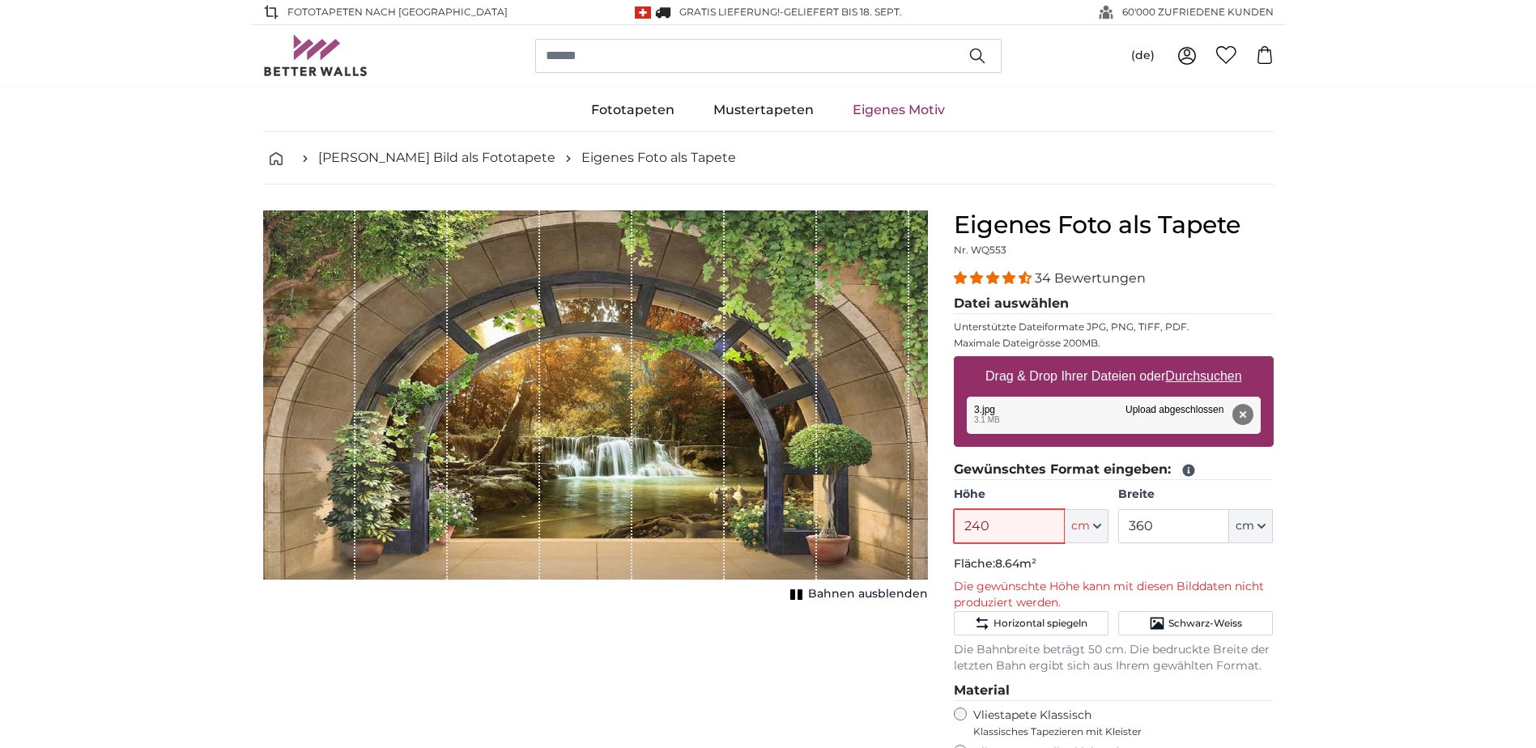
type input "240"
click at [1173, 525] on input "360" at bounding box center [1173, 526] width 111 height 34
type input "3"
type input "450"
click at [1023, 525] on input "240" at bounding box center [1009, 526] width 111 height 34
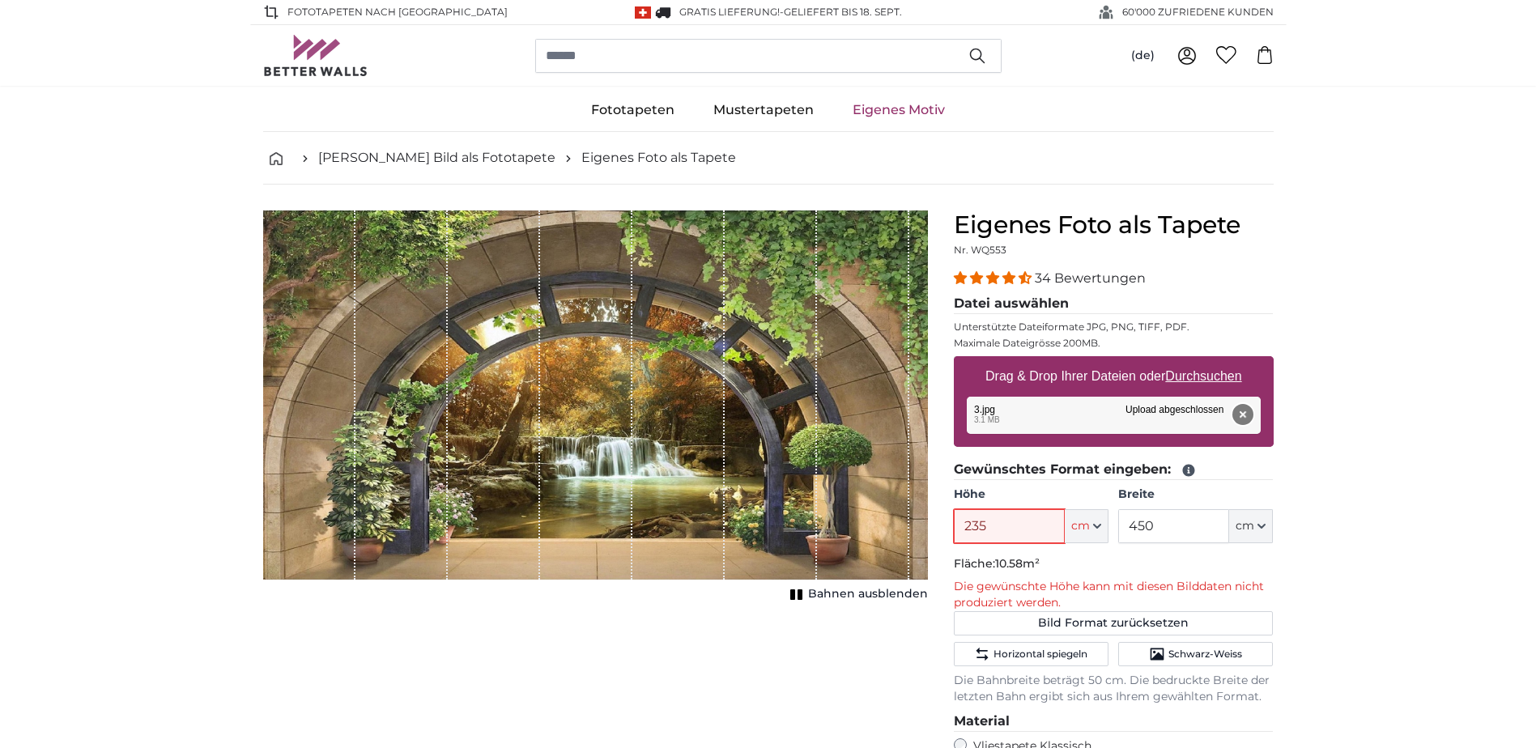
type input "235"
click at [1244, 420] on button "Entfernen" at bounding box center [1242, 414] width 21 height 21
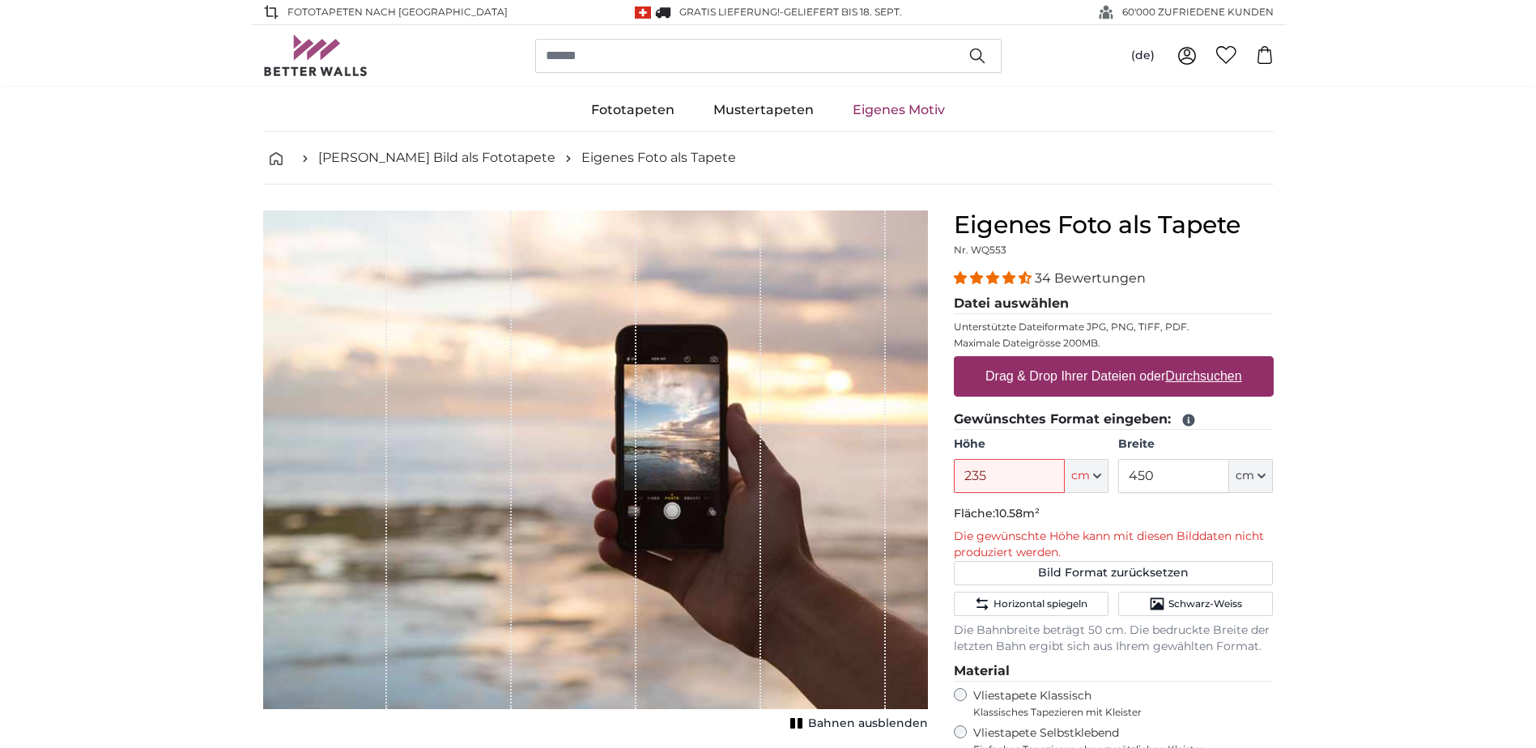
click at [1169, 377] on u "Durchsuchen" at bounding box center [1203, 376] width 76 height 14
click at [1169, 361] on input "Drag & Drop Ihrer Dateien oder Durchsuchen" at bounding box center [1114, 358] width 320 height 5
type input "**********"
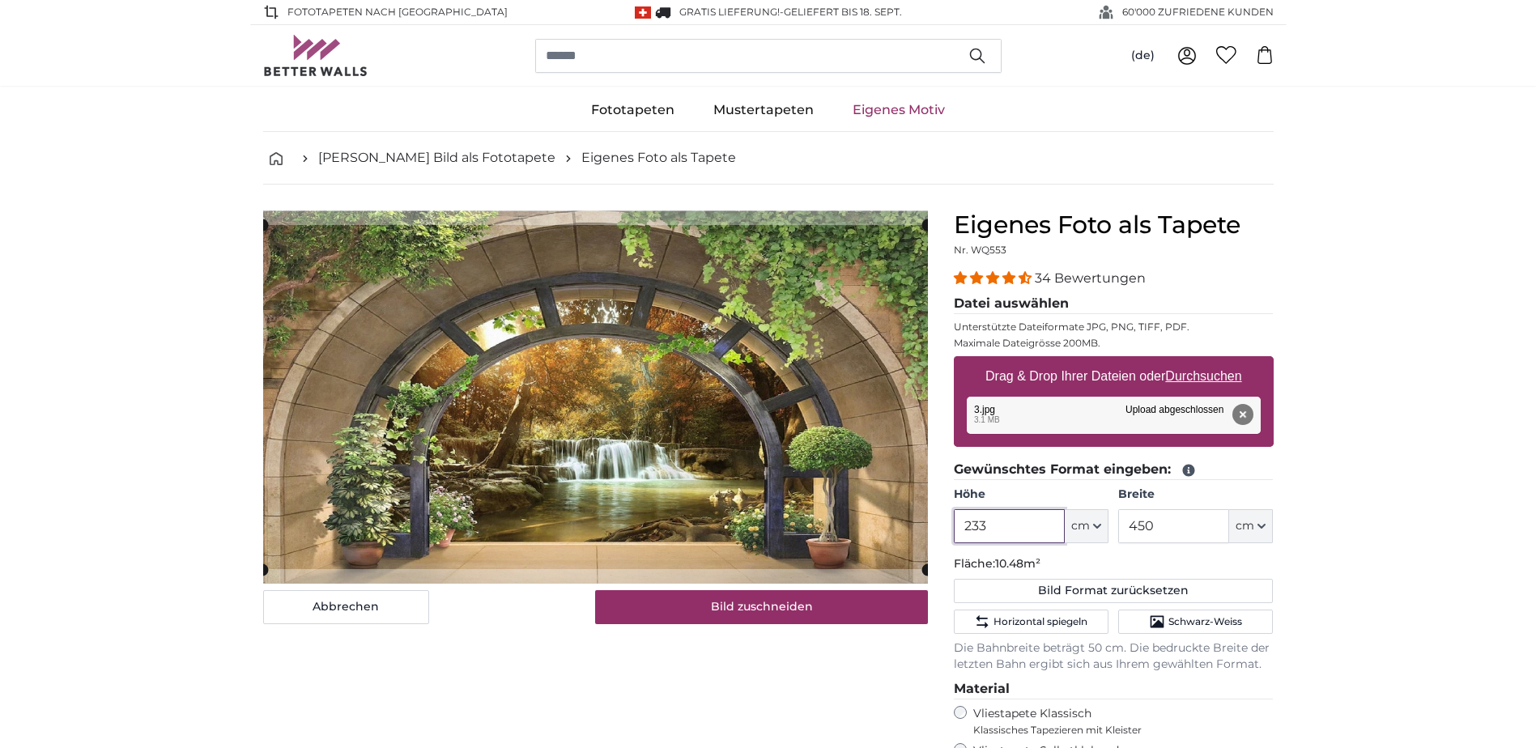
click at [1006, 523] on input "233" at bounding box center [1009, 526] width 111 height 34
click at [1244, 413] on button "Entfernen" at bounding box center [1242, 414] width 21 height 21
type input "200"
type input "356"
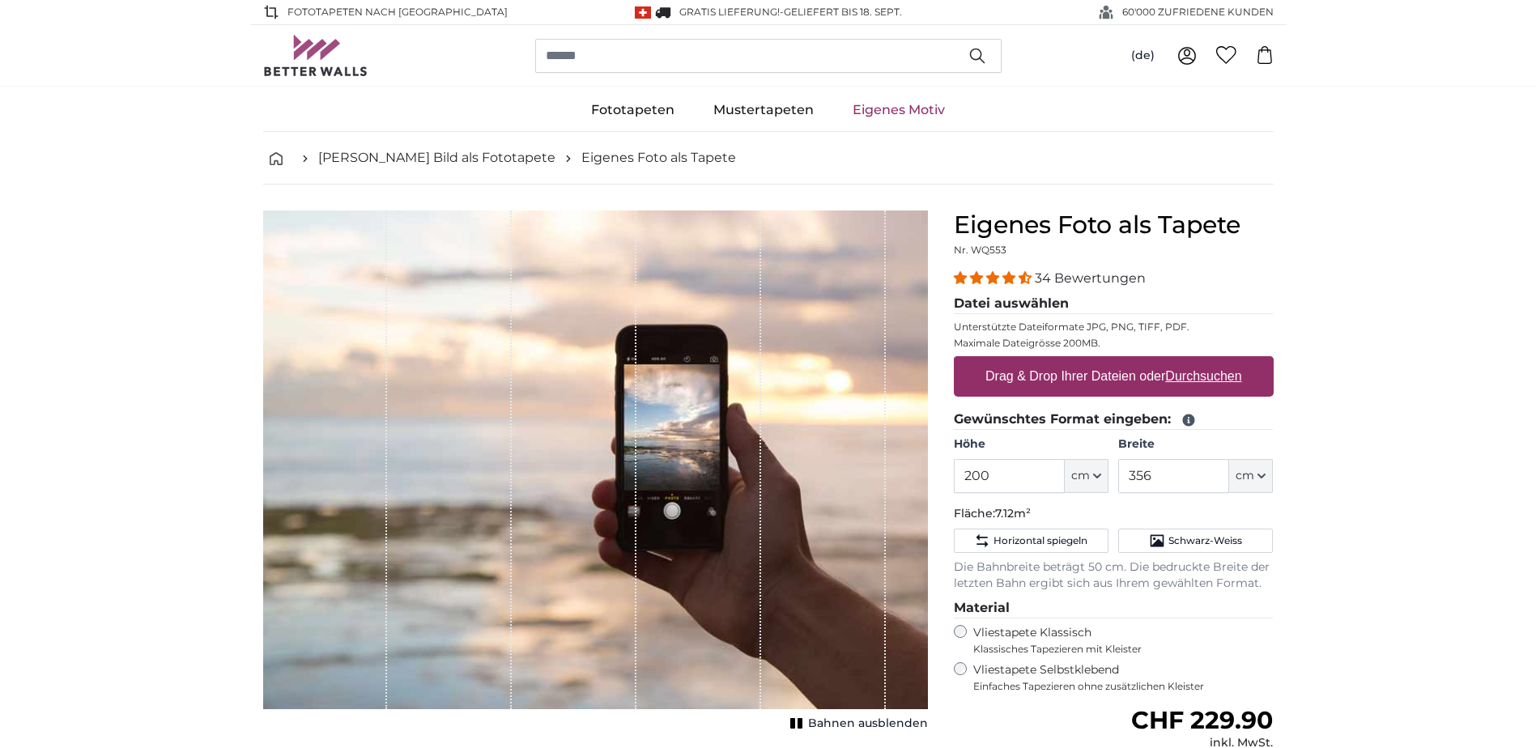
click at [1203, 379] on u "Durchsuchen" at bounding box center [1203, 376] width 76 height 14
click at [1203, 361] on input "Drag & Drop Ihrer Dateien oder Durchsuchen" at bounding box center [1114, 358] width 320 height 5
type input "**********"
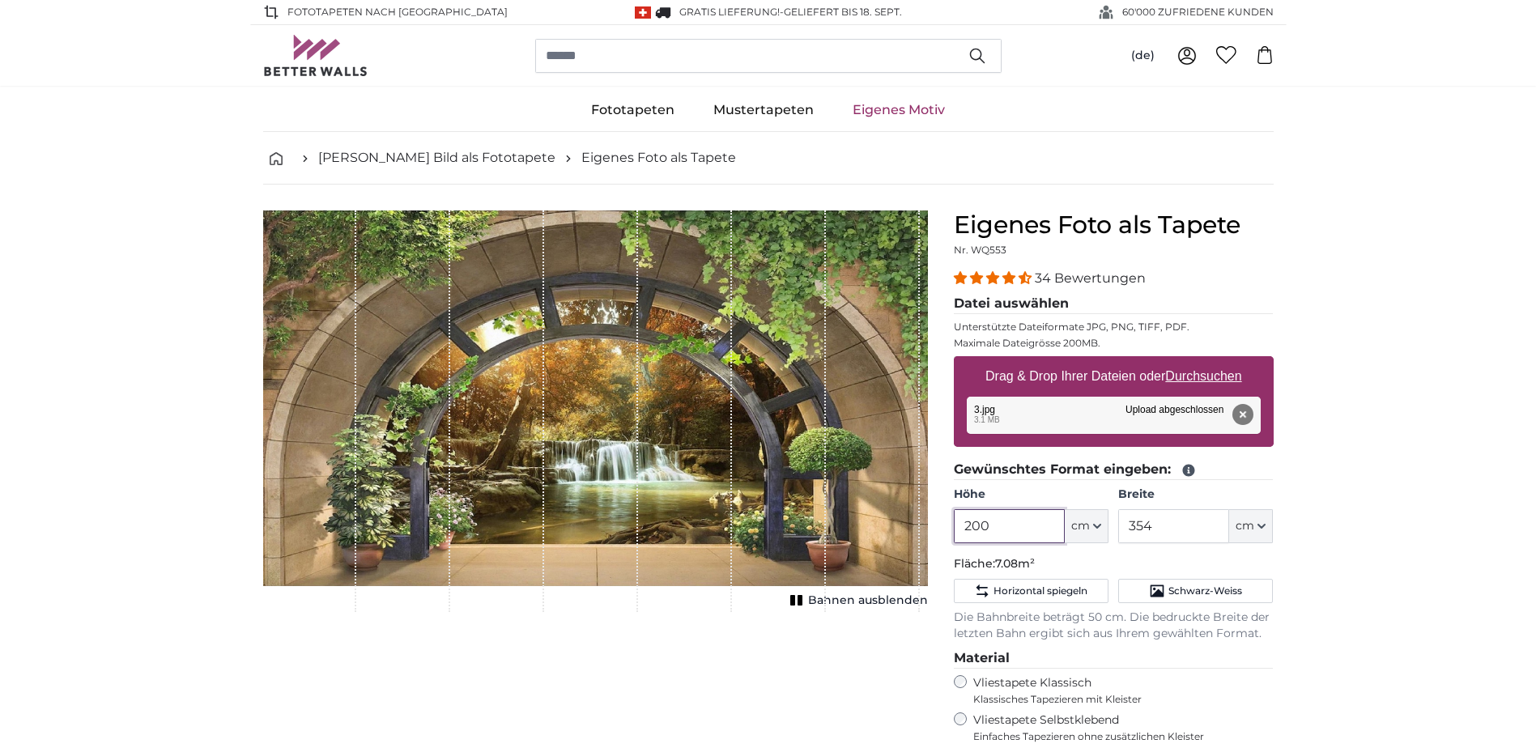
click at [990, 526] on input "200" at bounding box center [1009, 526] width 111 height 34
click at [1194, 530] on input "354" at bounding box center [1173, 526] width 111 height 34
type input "3"
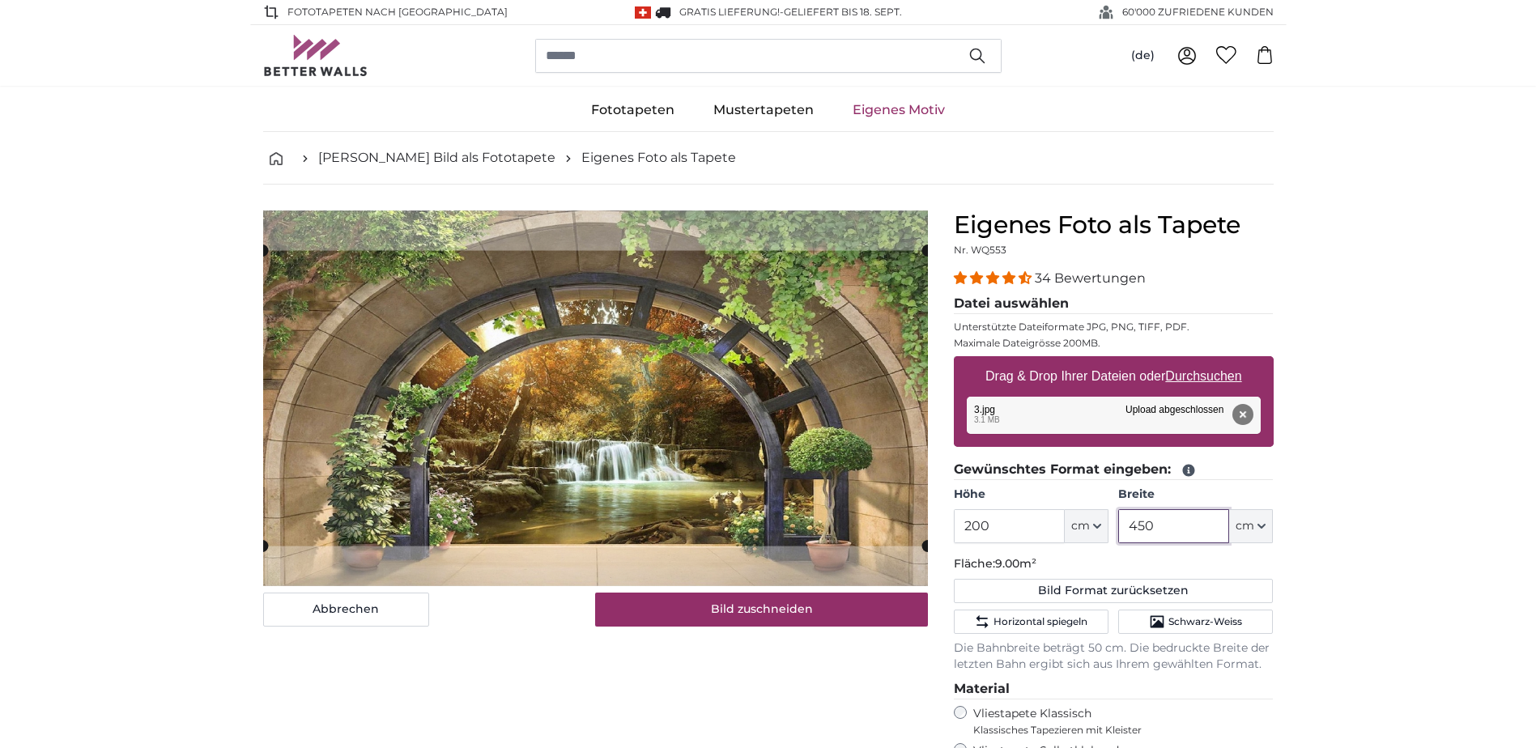
type input "450"
click at [1029, 532] on input "200" at bounding box center [1009, 526] width 111 height 34
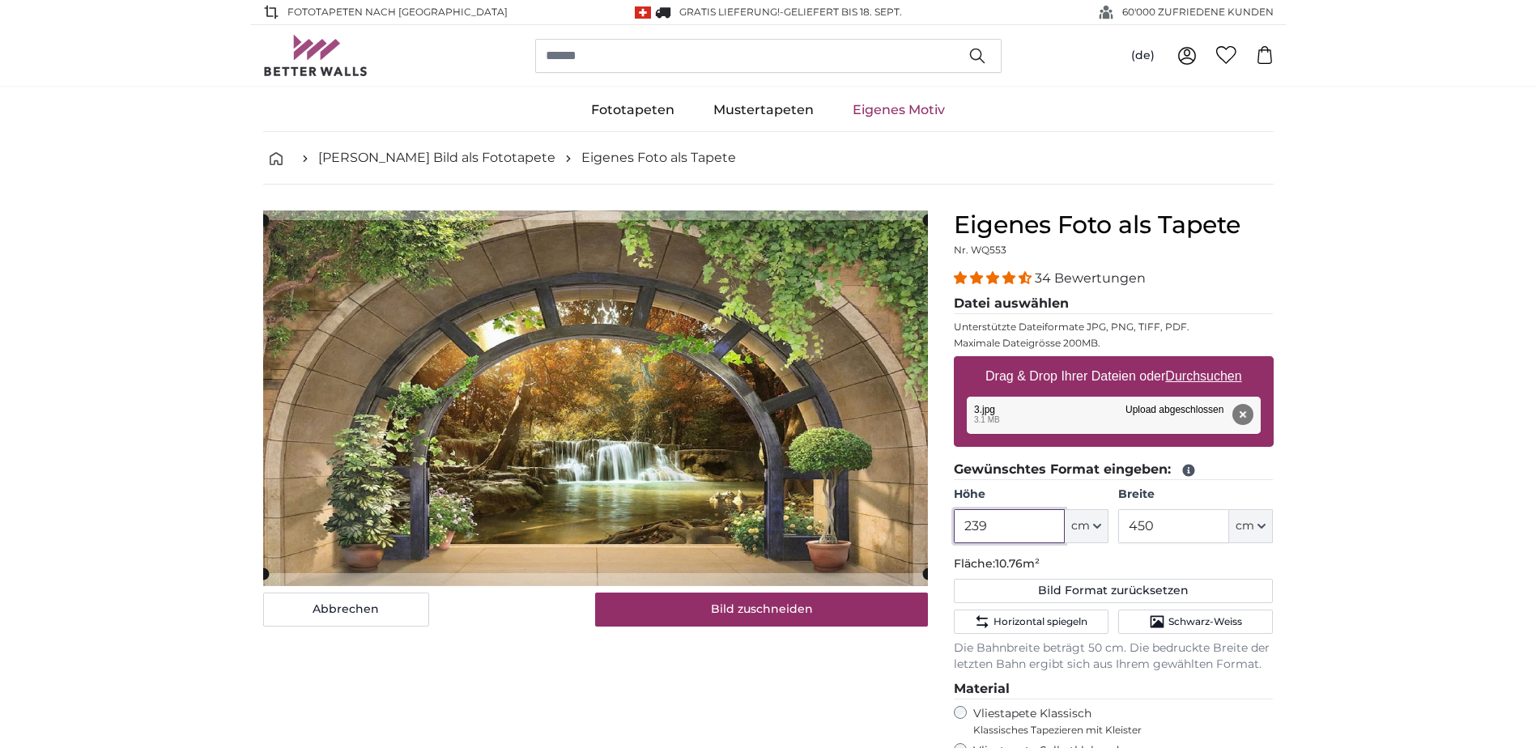
click at [788, 472] on cropper-handle at bounding box center [595, 396] width 665 height 353
type input "239"
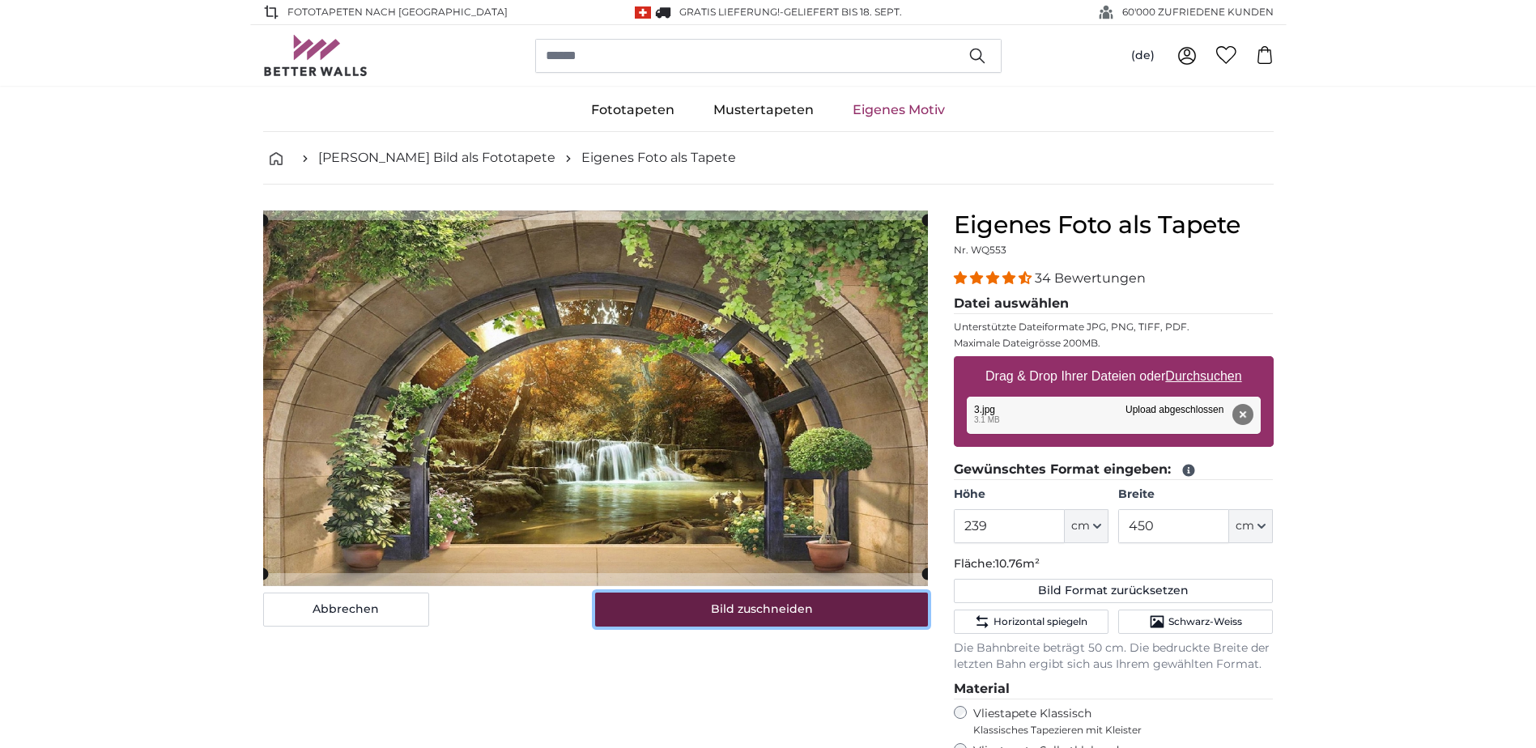
click at [789, 602] on button "Bild zuschneiden" at bounding box center [761, 610] width 333 height 34
